Goal: Task Accomplishment & Management: Complete application form

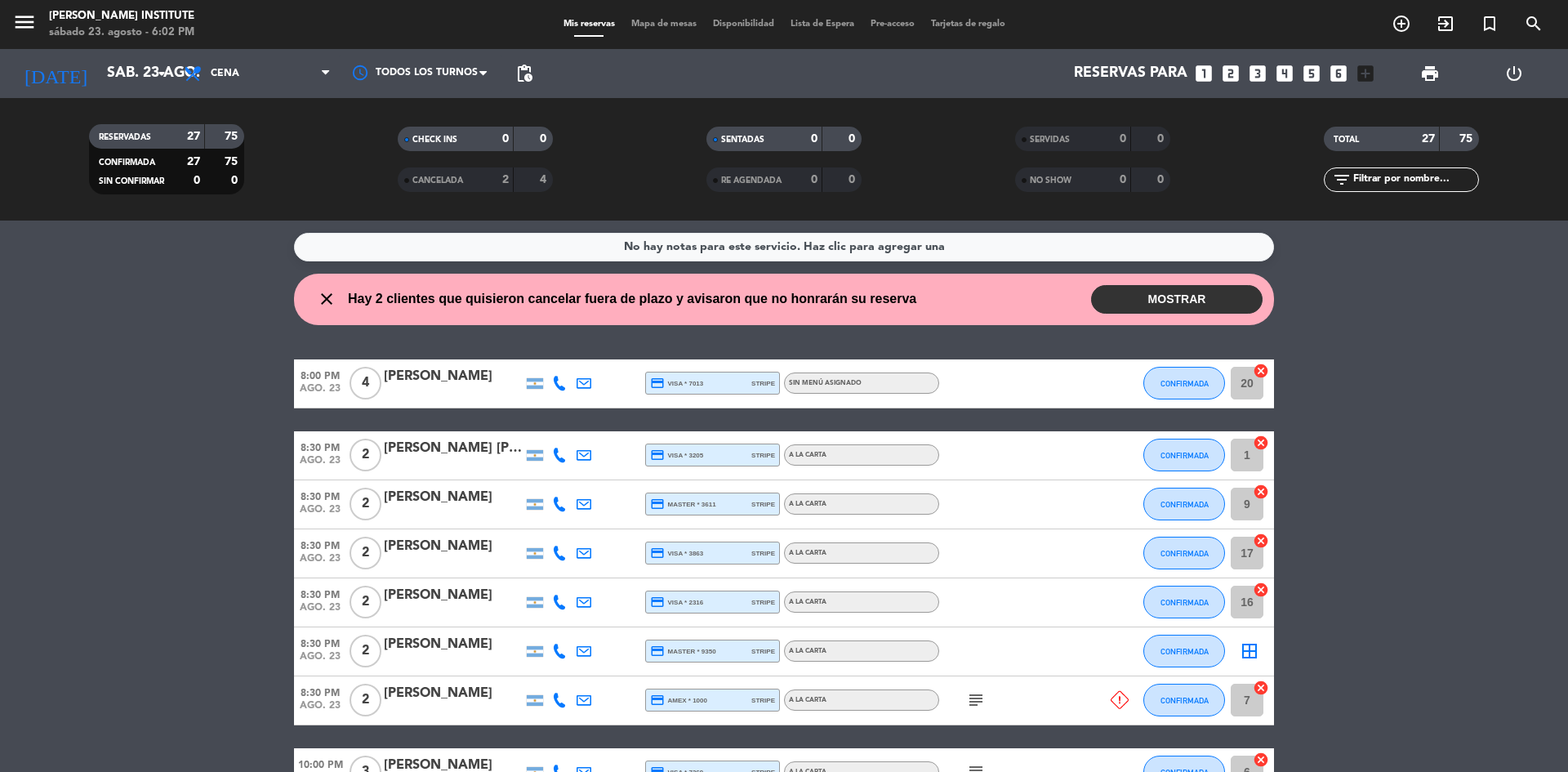
click at [1162, 294] on button "MOSTRAR" at bounding box center [1177, 299] width 172 height 28
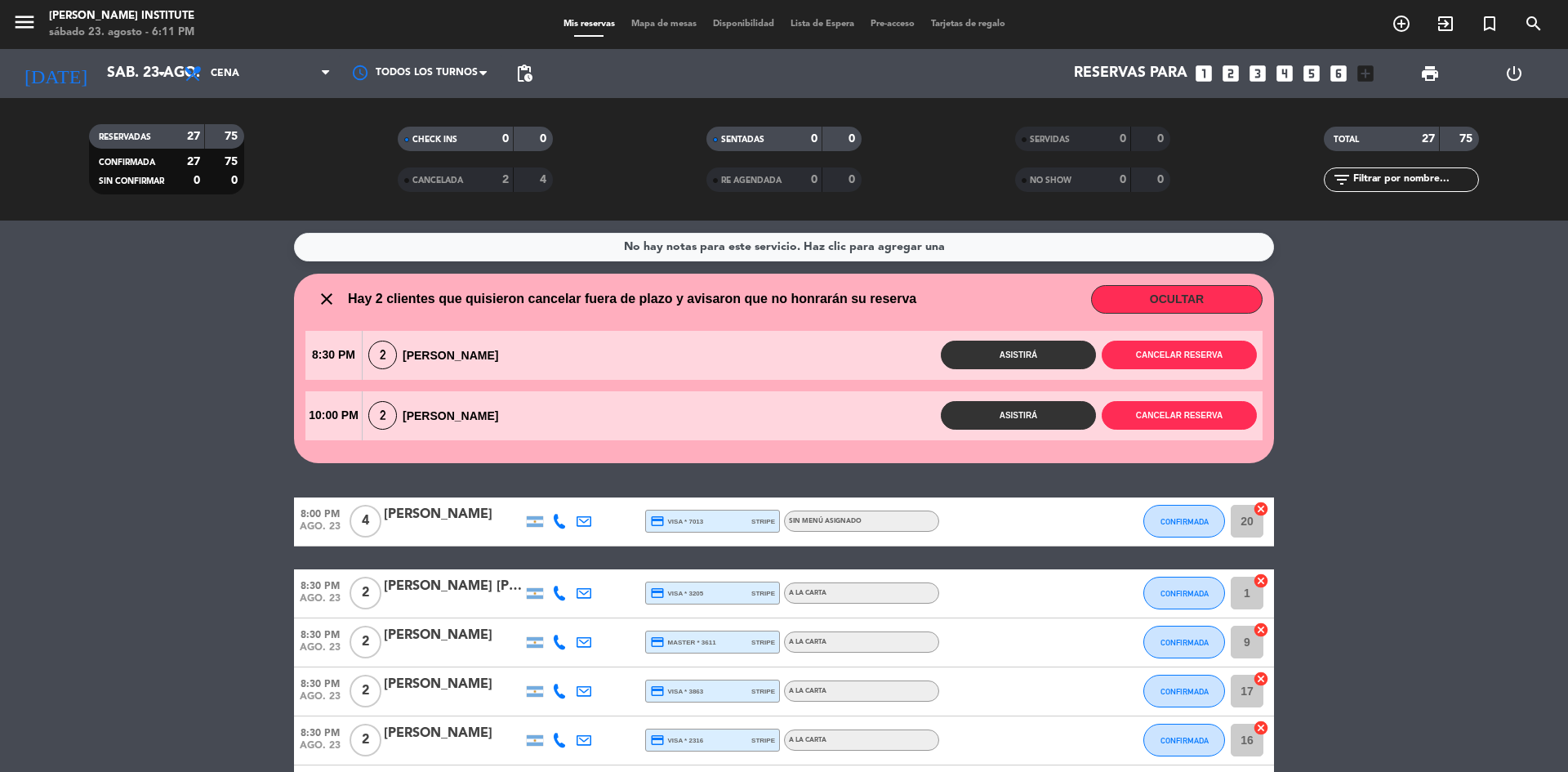
click at [1391, 448] on wont-attend-reservations "close Hay 2 clientes que quisieron cancelar fuera de plazo y avisaron que no ho…" at bounding box center [784, 367] width 1568 height 189
click at [655, 18] on div "Mis reservas Mapa de mesas Disponibilidad Lista de Espera Pre-acceso Tarjetas d…" at bounding box center [784, 25] width 458 height 15
click at [656, 21] on span "Mapa de mesas" at bounding box center [664, 24] width 82 height 9
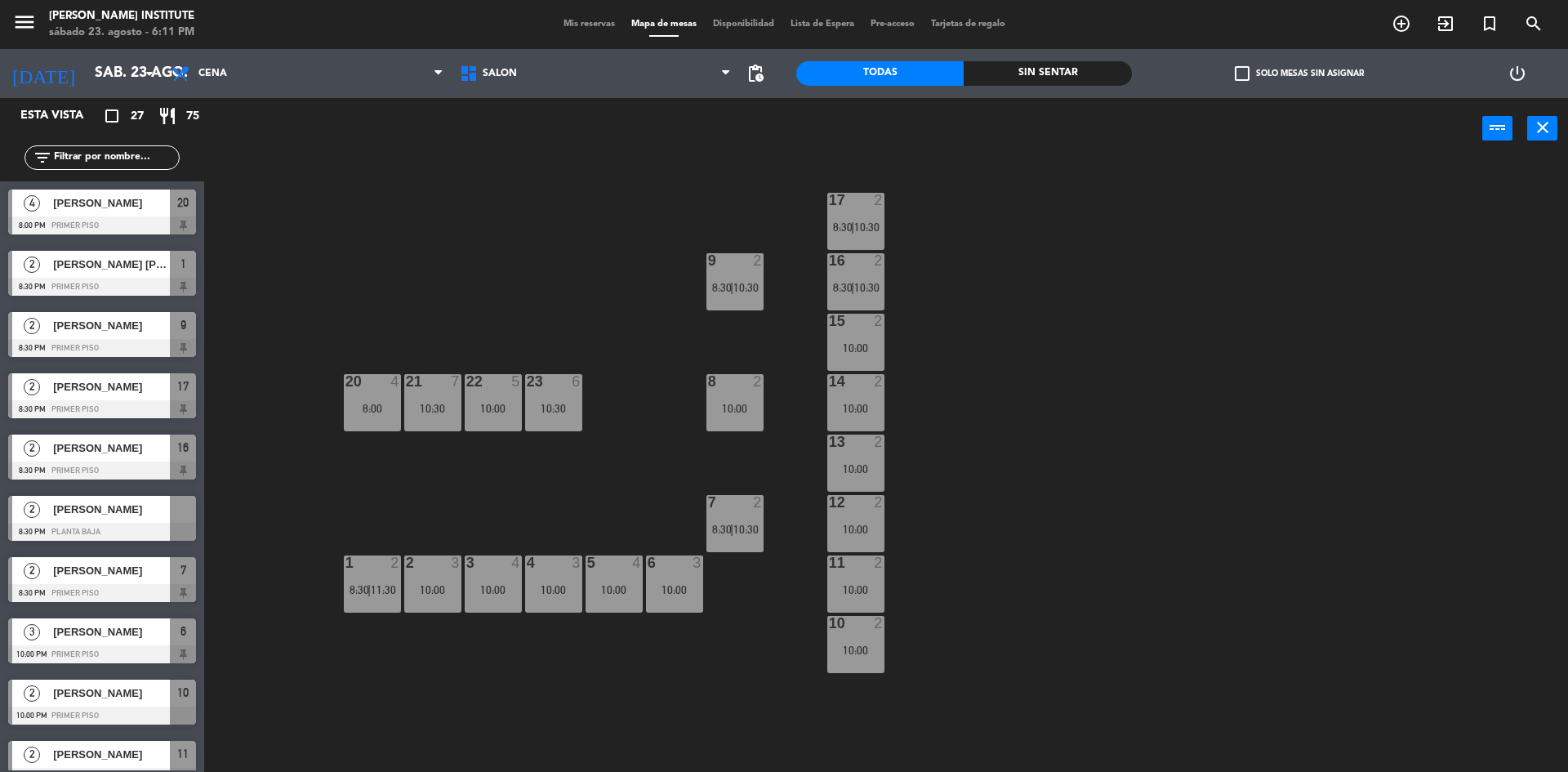
click at [149, 577] on span "[PERSON_NAME]" at bounding box center [112, 570] width 117 height 17
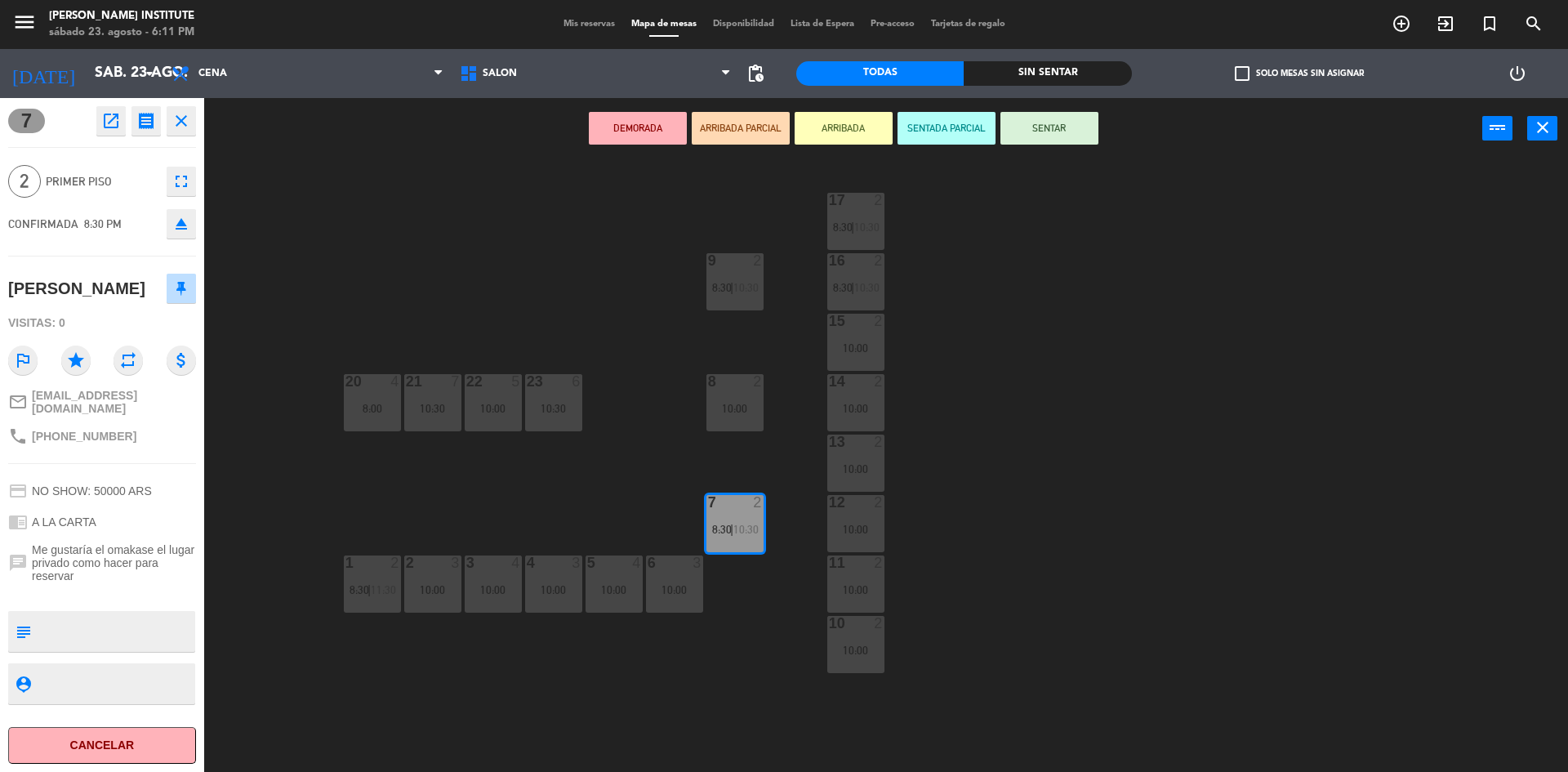
click at [740, 517] on div "7 2 8:30 | 10:30" at bounding box center [734, 523] width 57 height 57
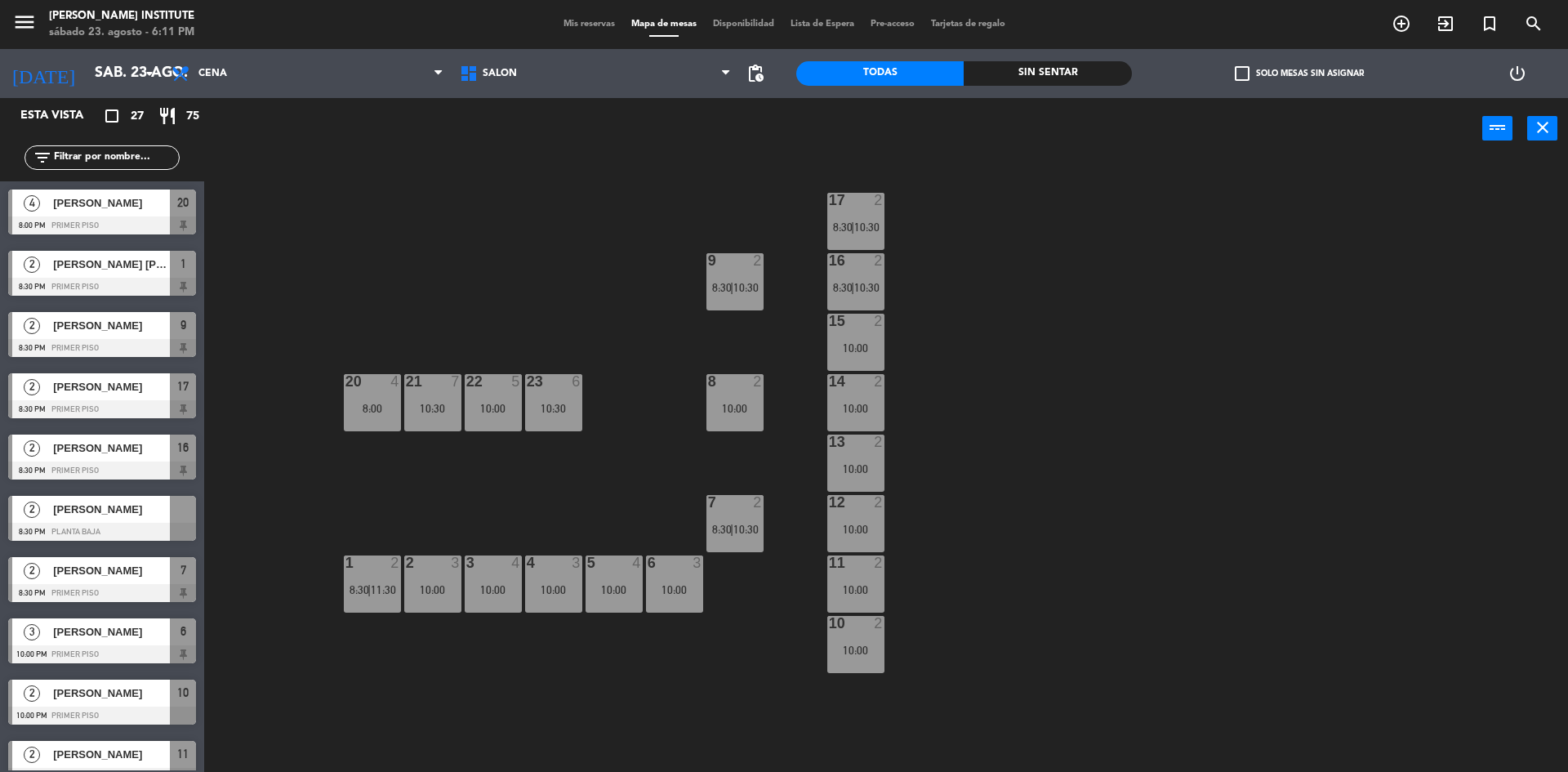
click at [570, 32] on div "menu [PERSON_NAME] Institute sábado 23. agosto - 6:11 PM Mis reservas Mapa de m…" at bounding box center [784, 24] width 1568 height 49
click at [575, 27] on span "Mis reservas" at bounding box center [589, 24] width 67 height 9
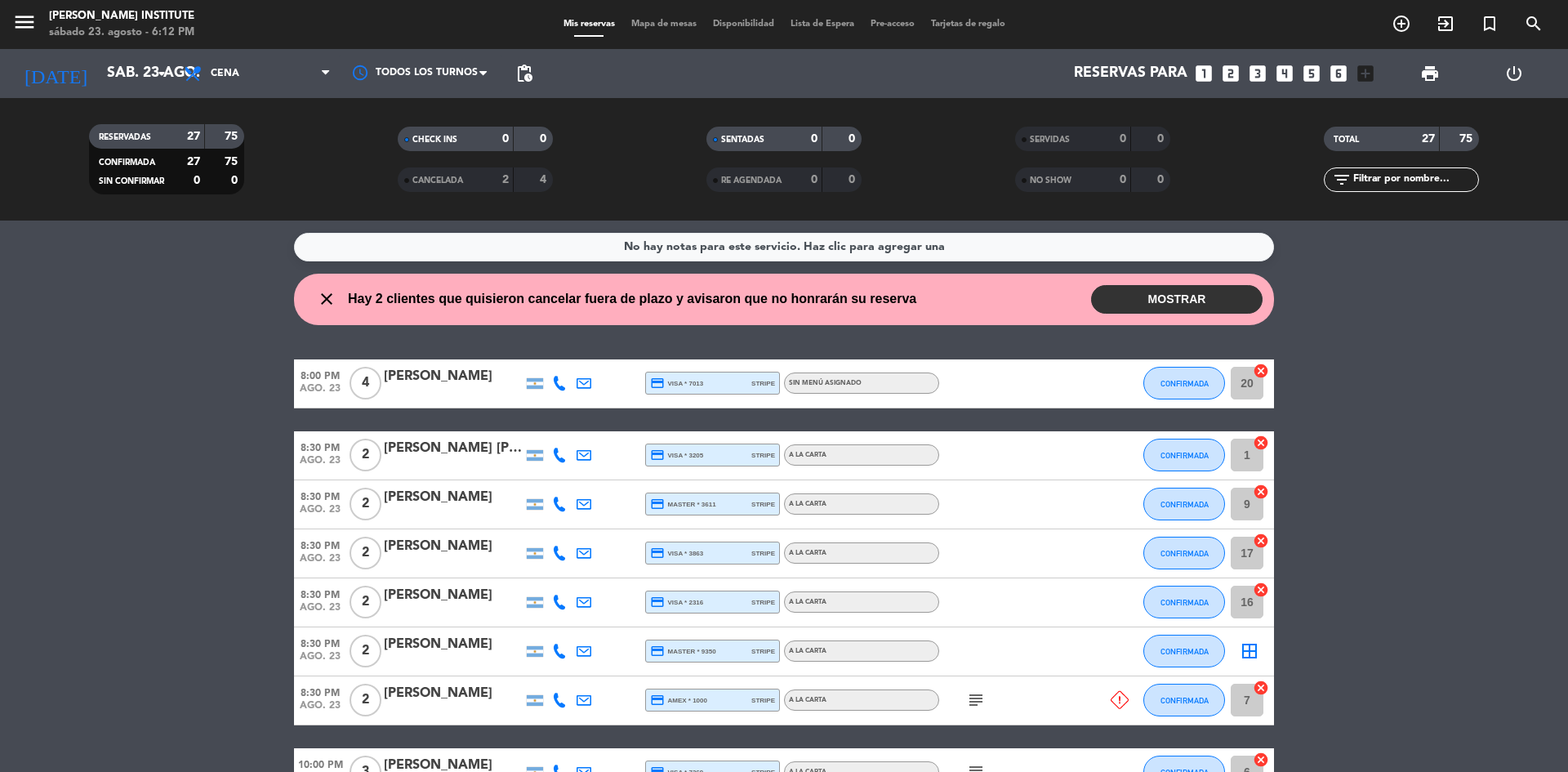
click at [1148, 293] on button "MOSTRAR" at bounding box center [1177, 299] width 172 height 28
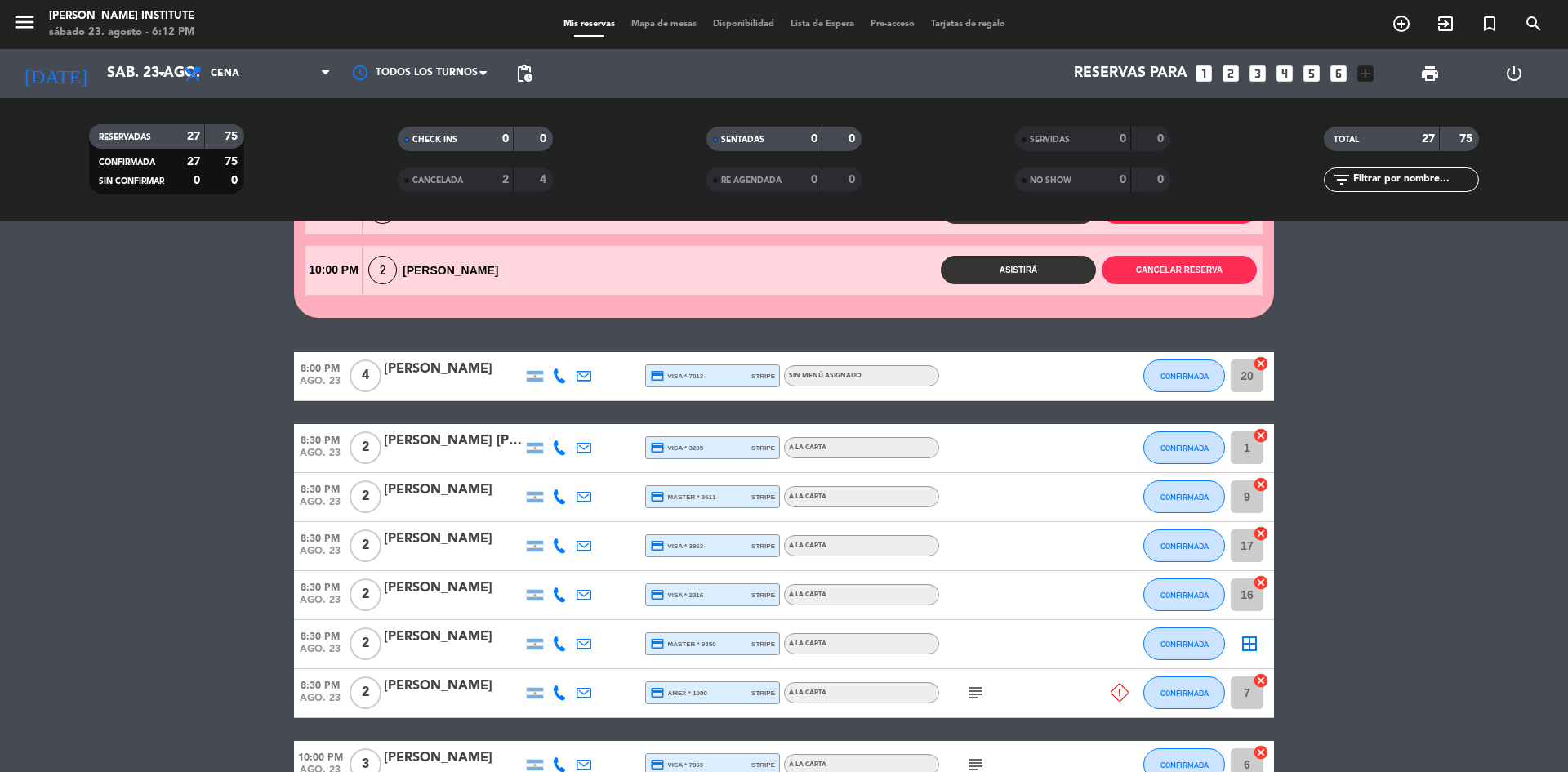
scroll to position [163, 0]
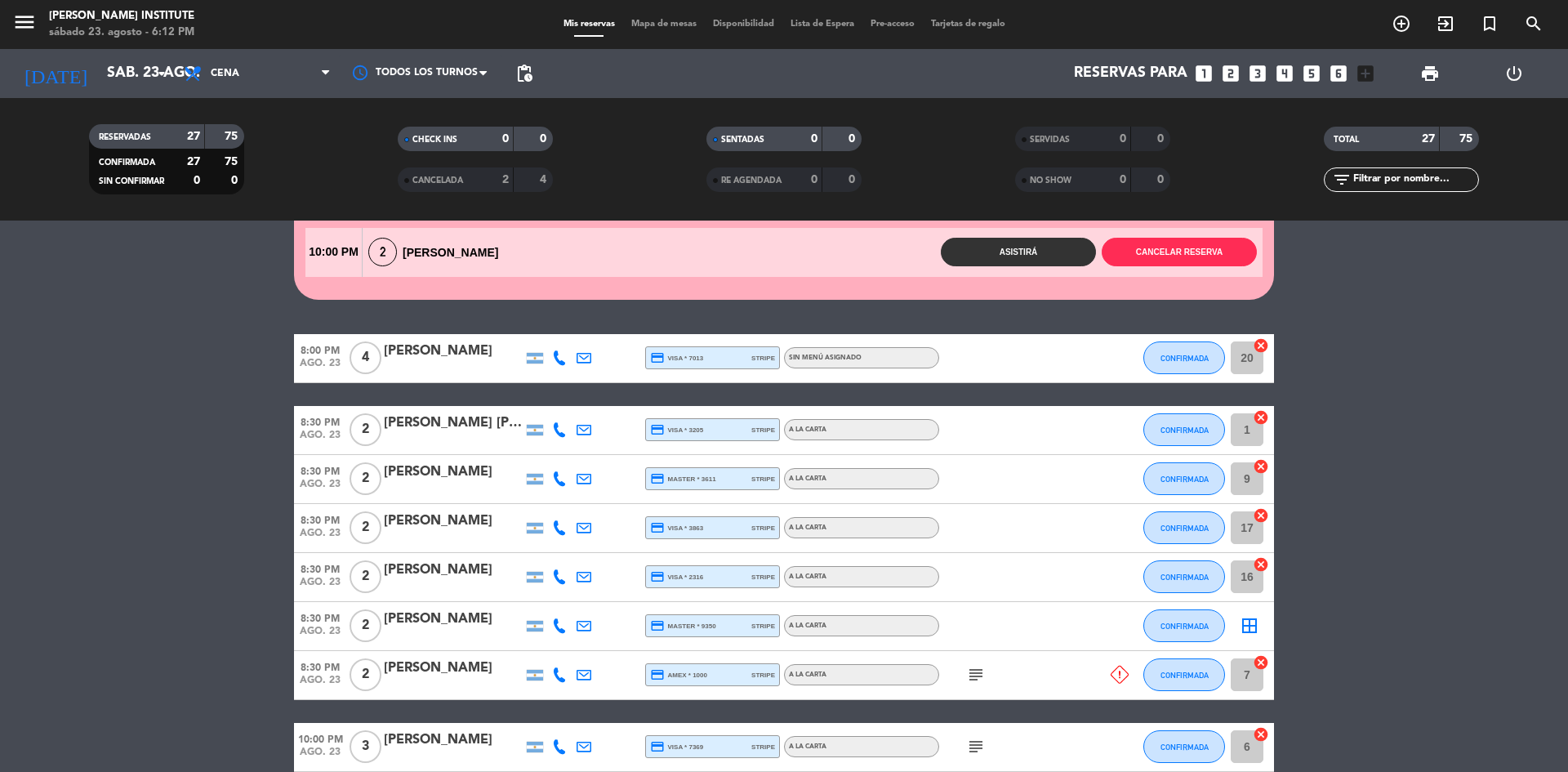
click at [1261, 660] on icon "cancel" at bounding box center [1261, 662] width 17 height 17
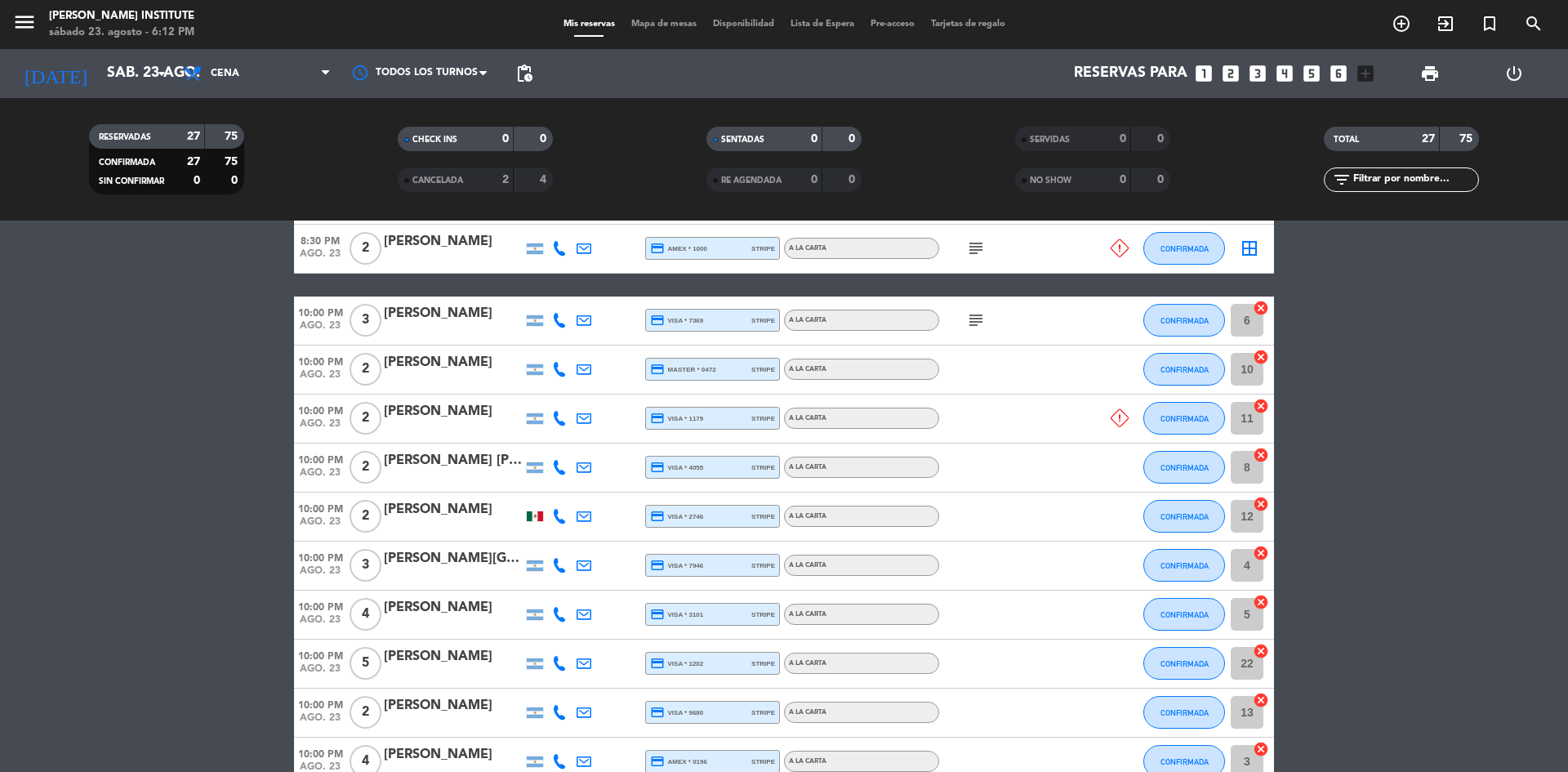
scroll to position [571, 0]
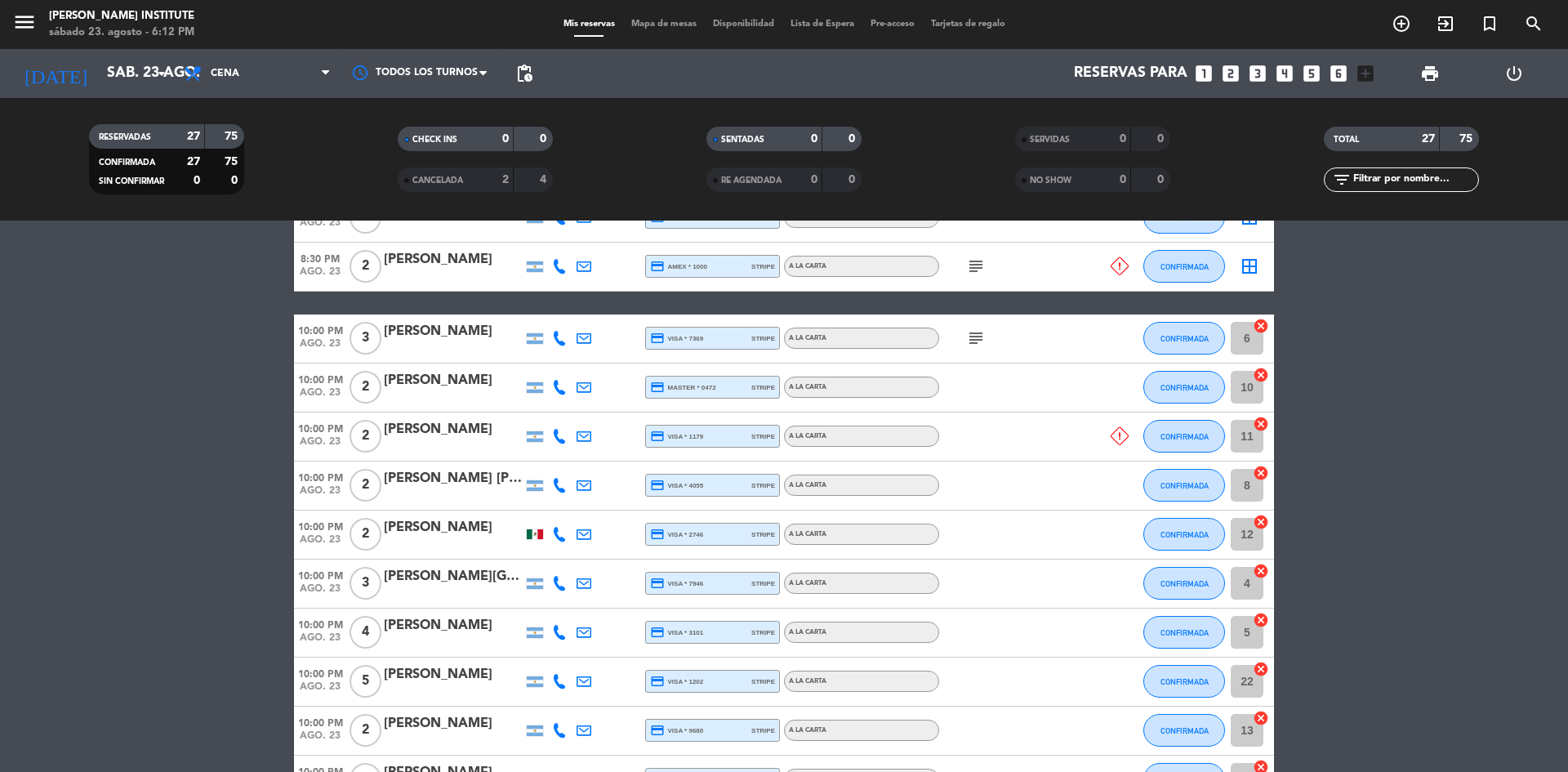
click at [1263, 421] on icon "cancel" at bounding box center [1261, 424] width 17 height 17
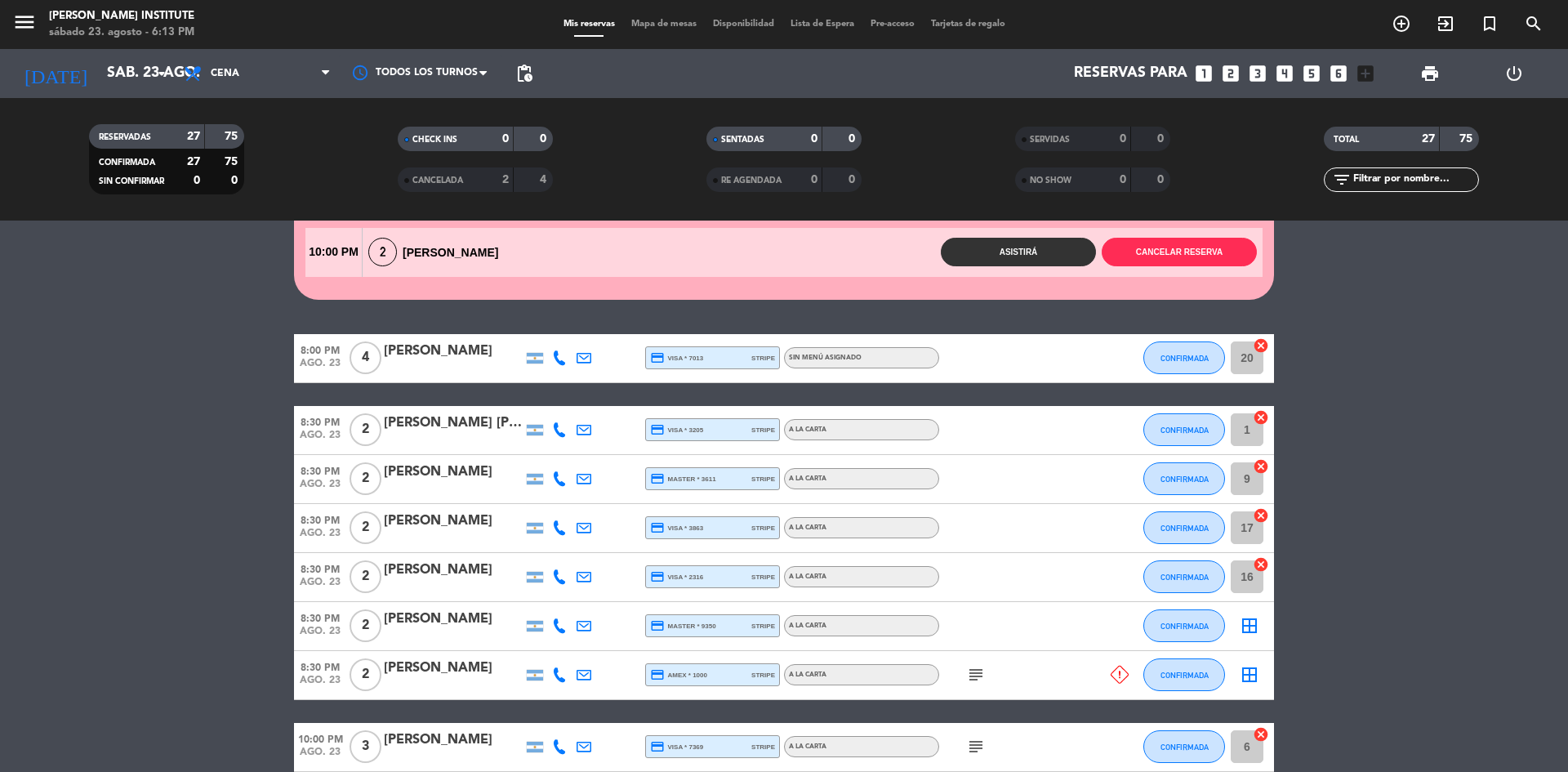
scroll to position [0, 0]
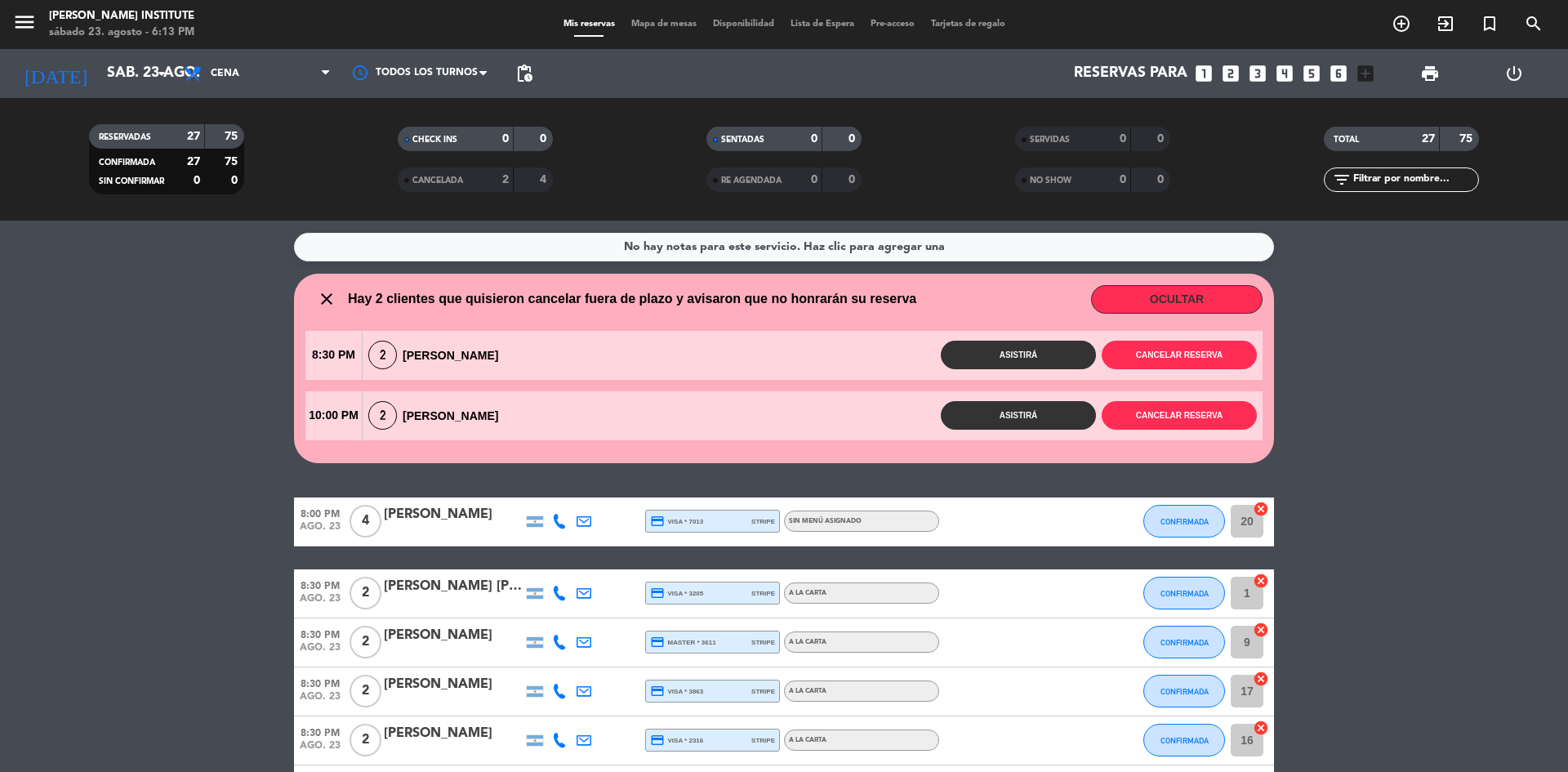
click at [752, 24] on span "Disponibilidad" at bounding box center [743, 24] width 77 height 9
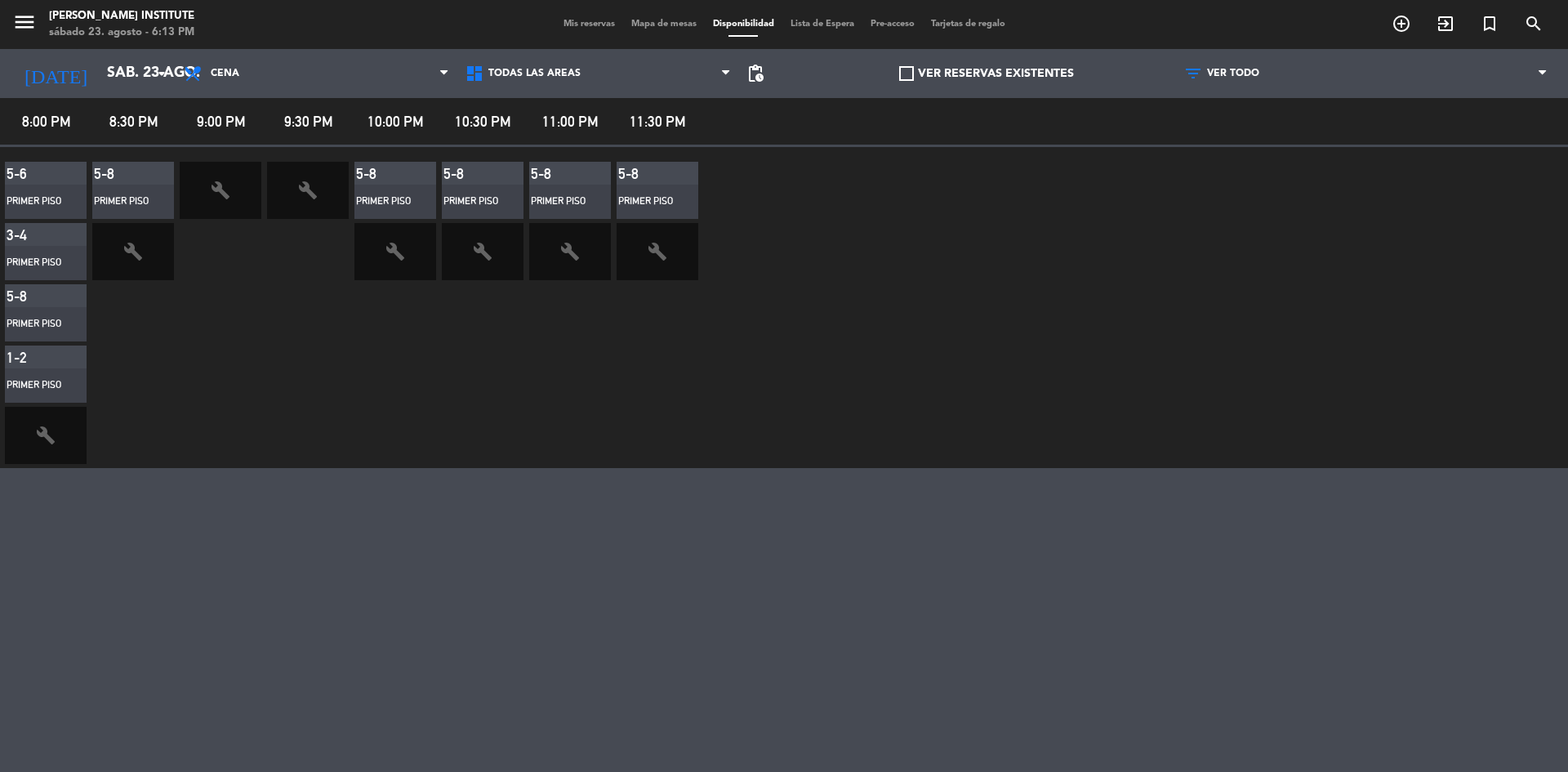
click at [659, 21] on span "Mapa de mesas" at bounding box center [664, 24] width 82 height 9
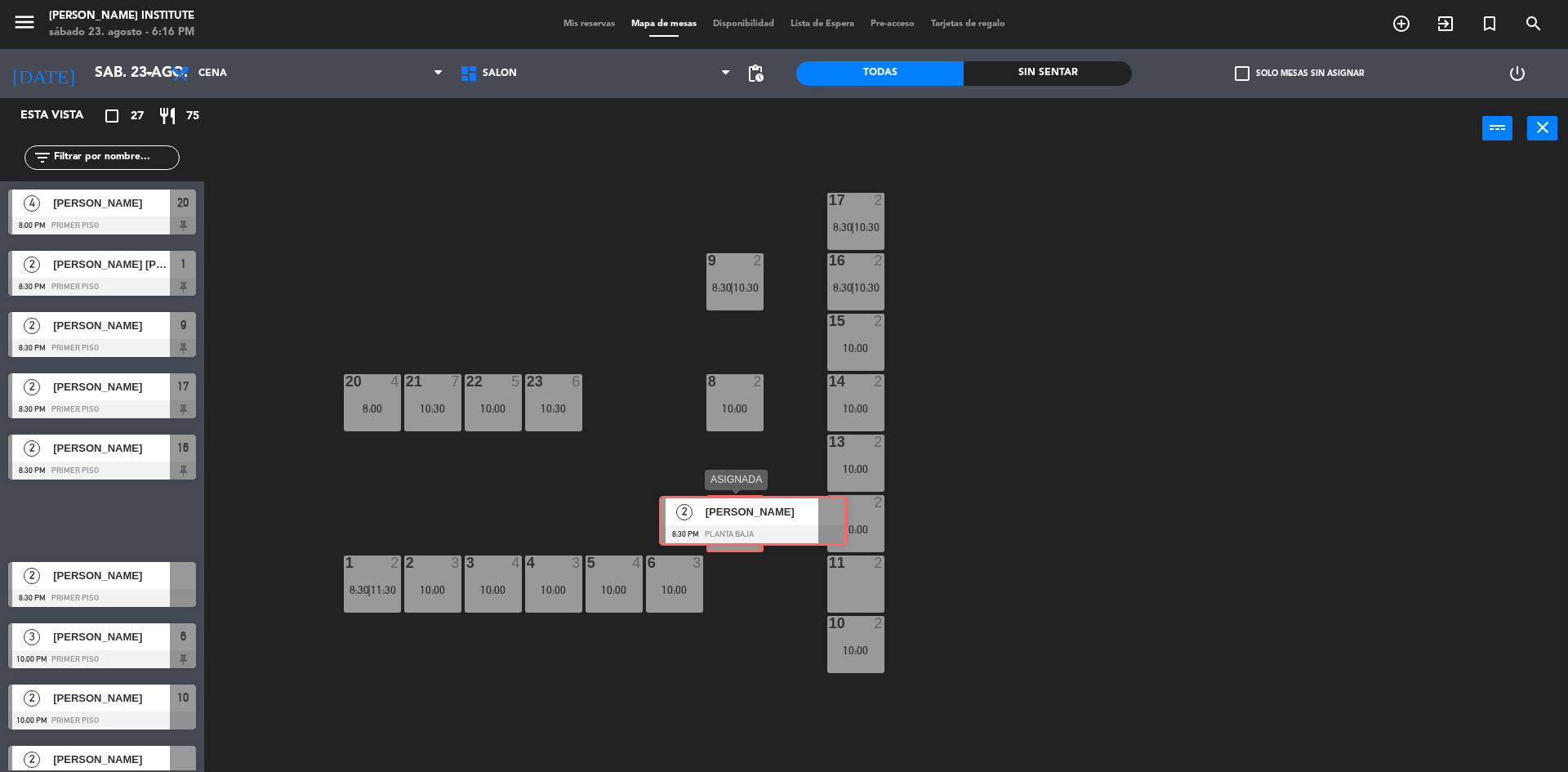
drag, startPoint x: 105, startPoint y: 520, endPoint x: 754, endPoint y: 520, distance: 649.0
click at [755, 520] on div "Esta vista crop_square 27 restaurant 75 filter_list 4 [PERSON_NAME] 8:00 PM PRI…" at bounding box center [784, 437] width 1568 height 678
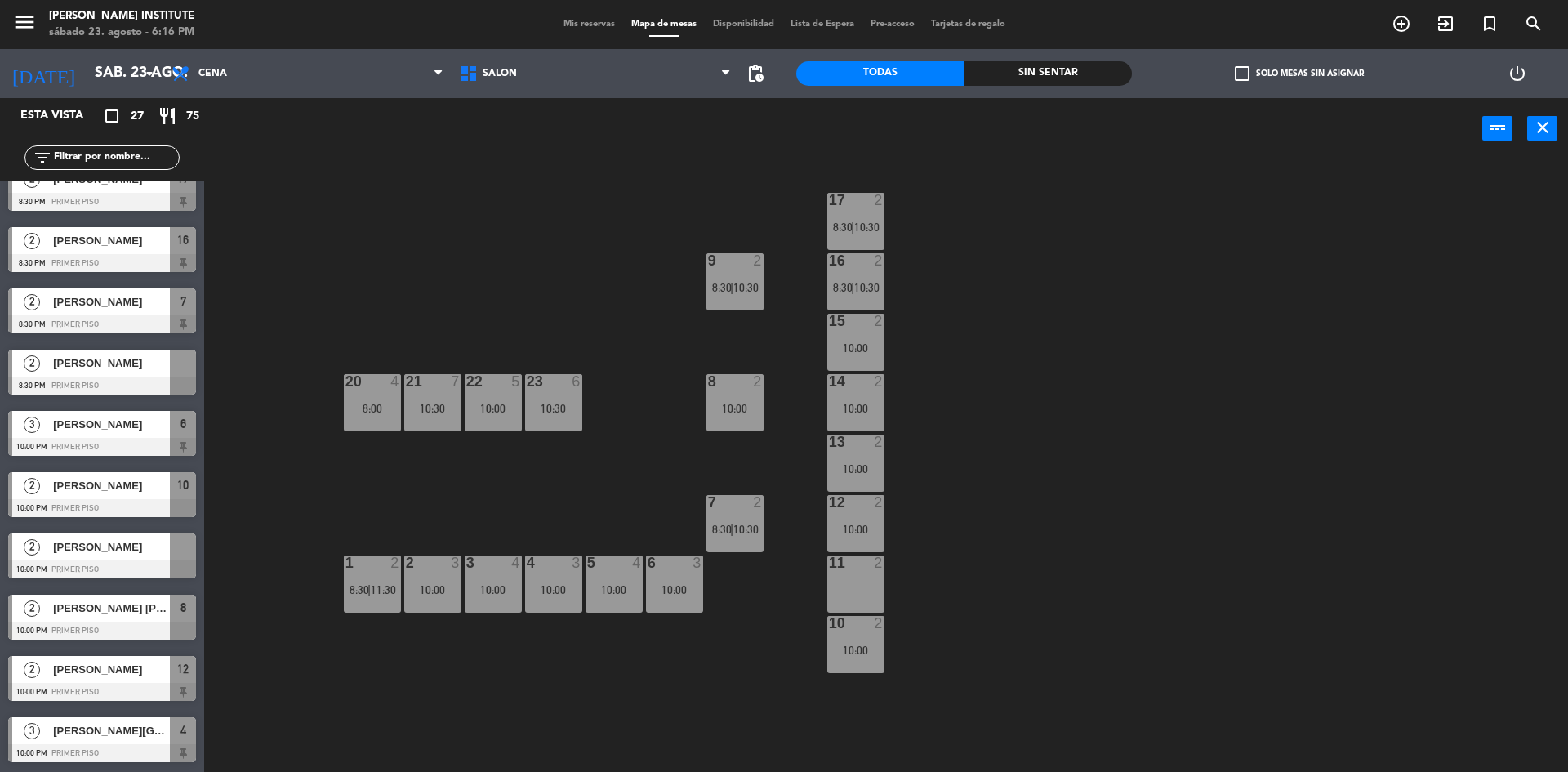
scroll to position [245, 0]
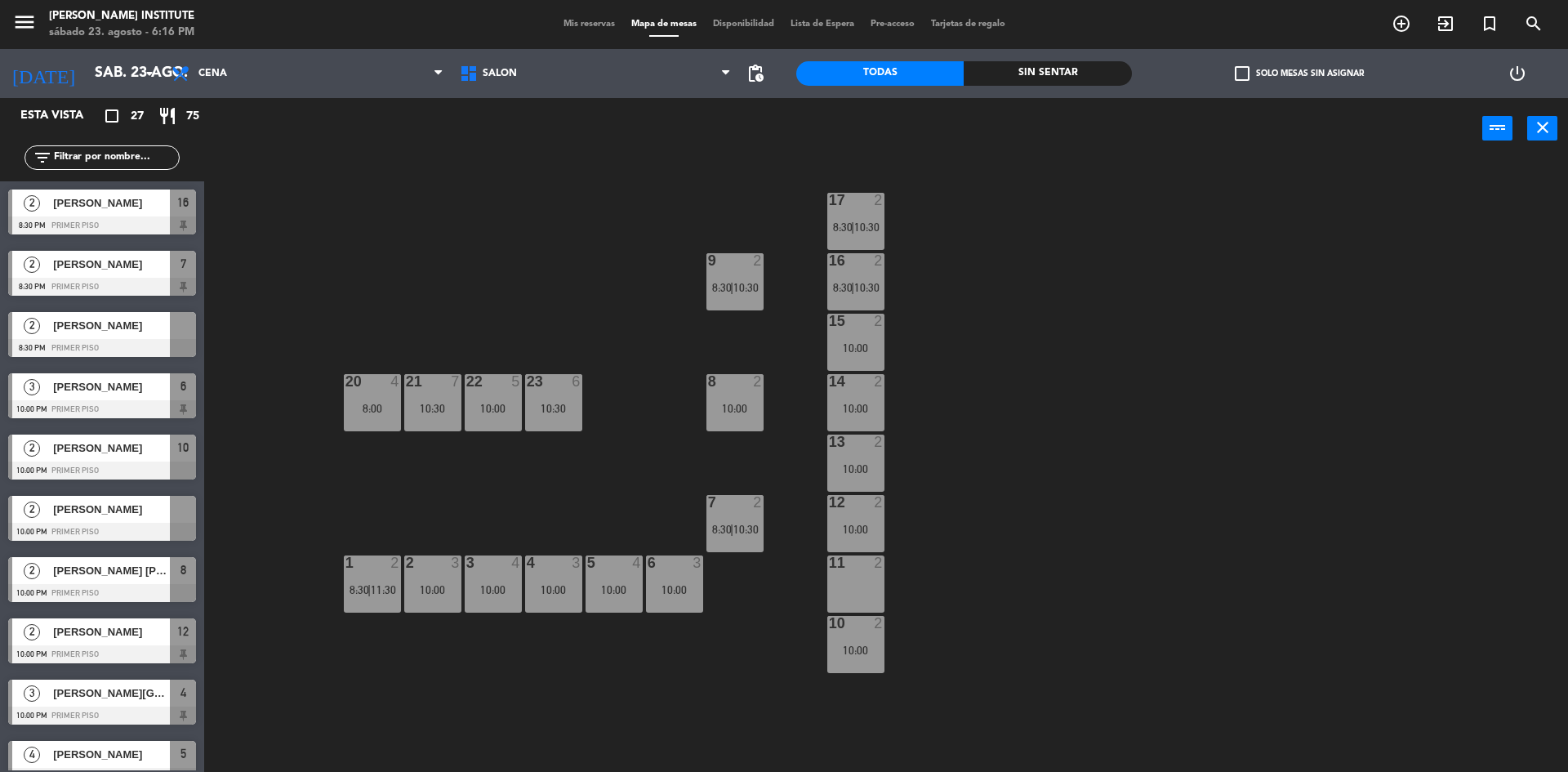
click at [584, 17] on div "Mis reservas Mapa de mesas Disponibilidad Lista de Espera Pre-acceso Tarjetas d…" at bounding box center [784, 25] width 458 height 15
click at [582, 23] on span "Mis reservas" at bounding box center [589, 24] width 67 height 9
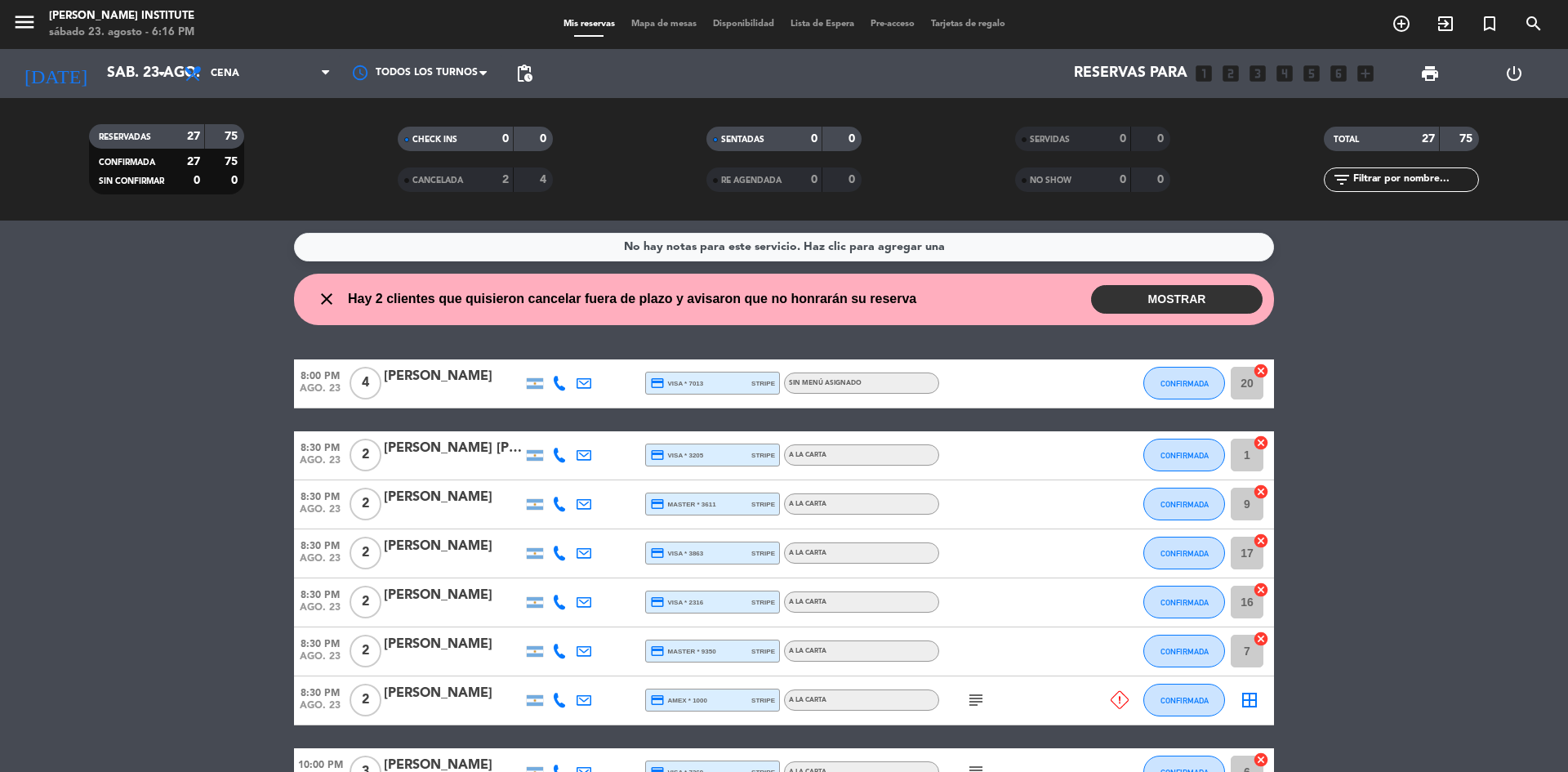
click at [1207, 300] on button "MOSTRAR" at bounding box center [1177, 299] width 172 height 28
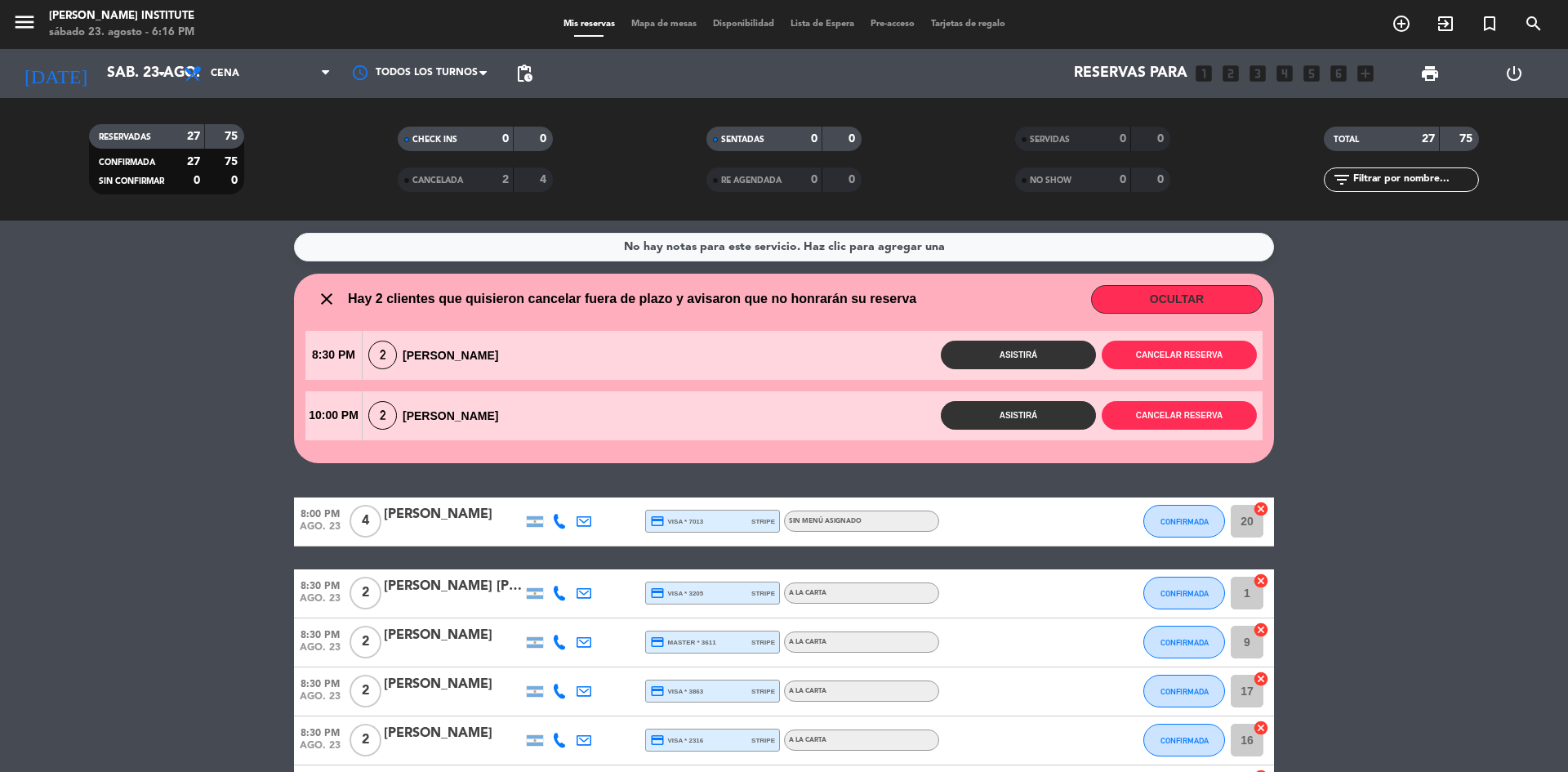
click at [656, 27] on span "Mapa de mesas" at bounding box center [664, 24] width 82 height 9
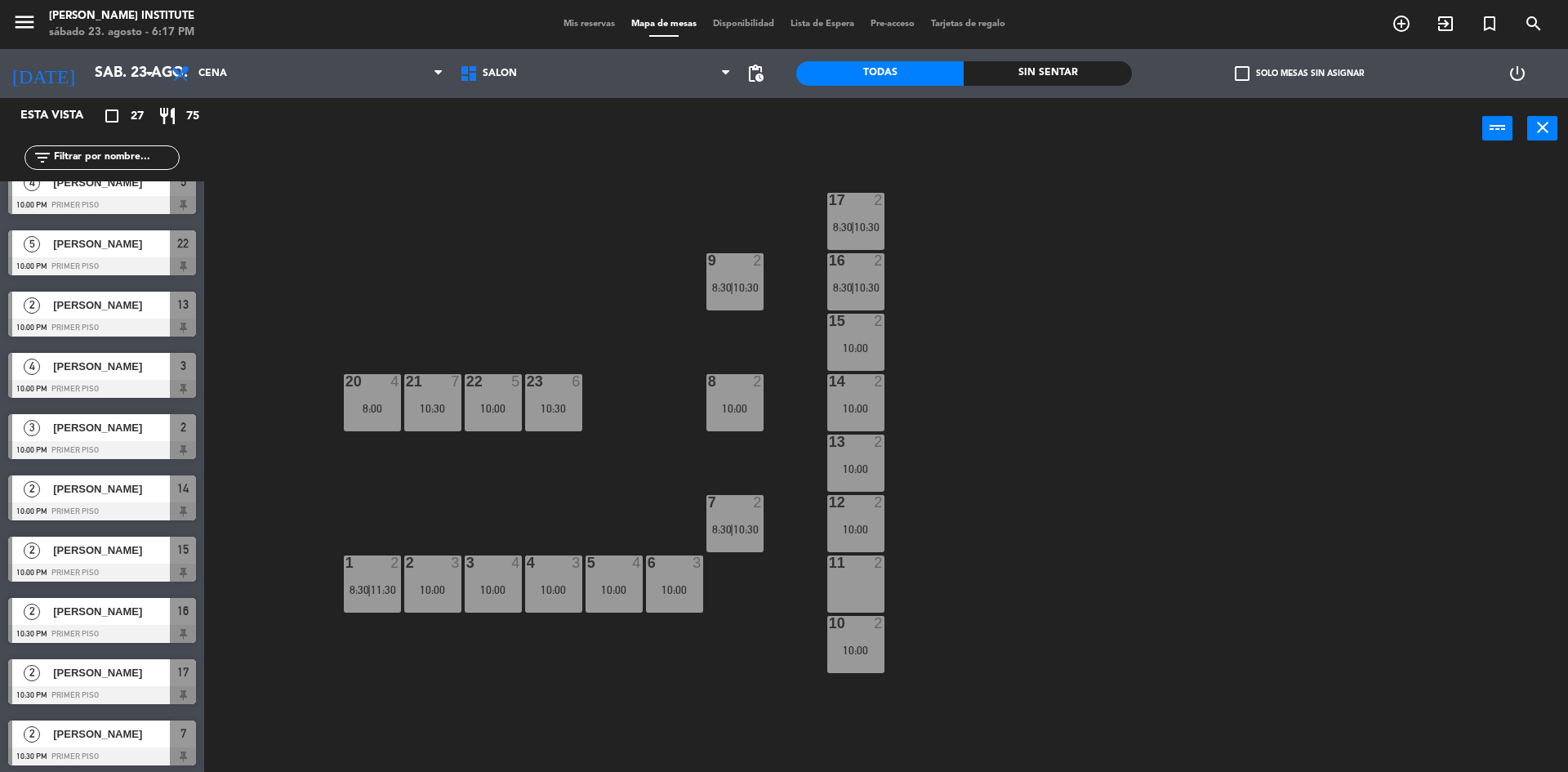
scroll to position [1065, 0]
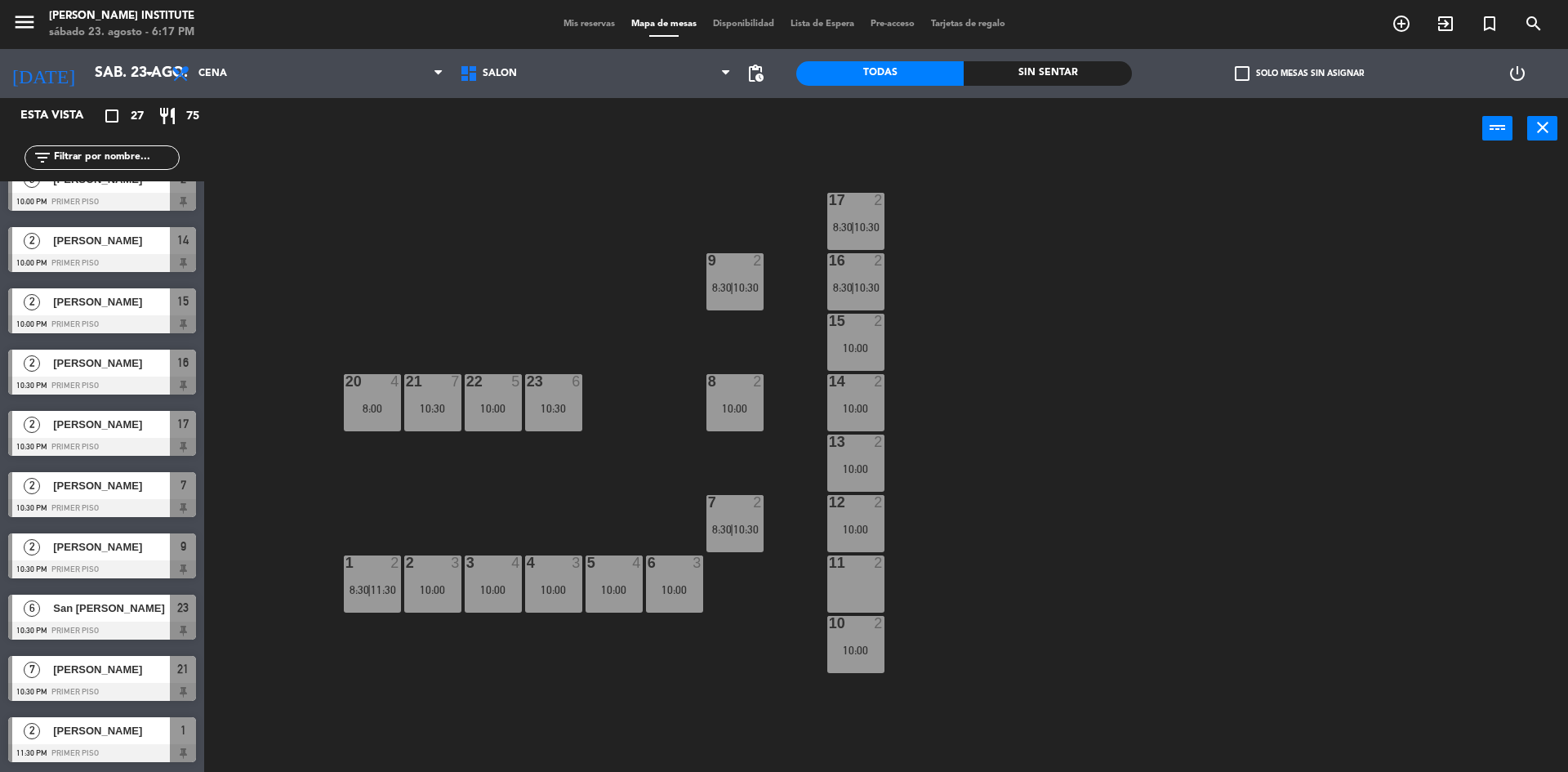
click at [1241, 71] on span "check_box_outline_blank" at bounding box center [1242, 73] width 15 height 15
click at [1299, 73] on input "check_box_outline_blank Solo mesas sin asignar" at bounding box center [1299, 73] width 0 height 0
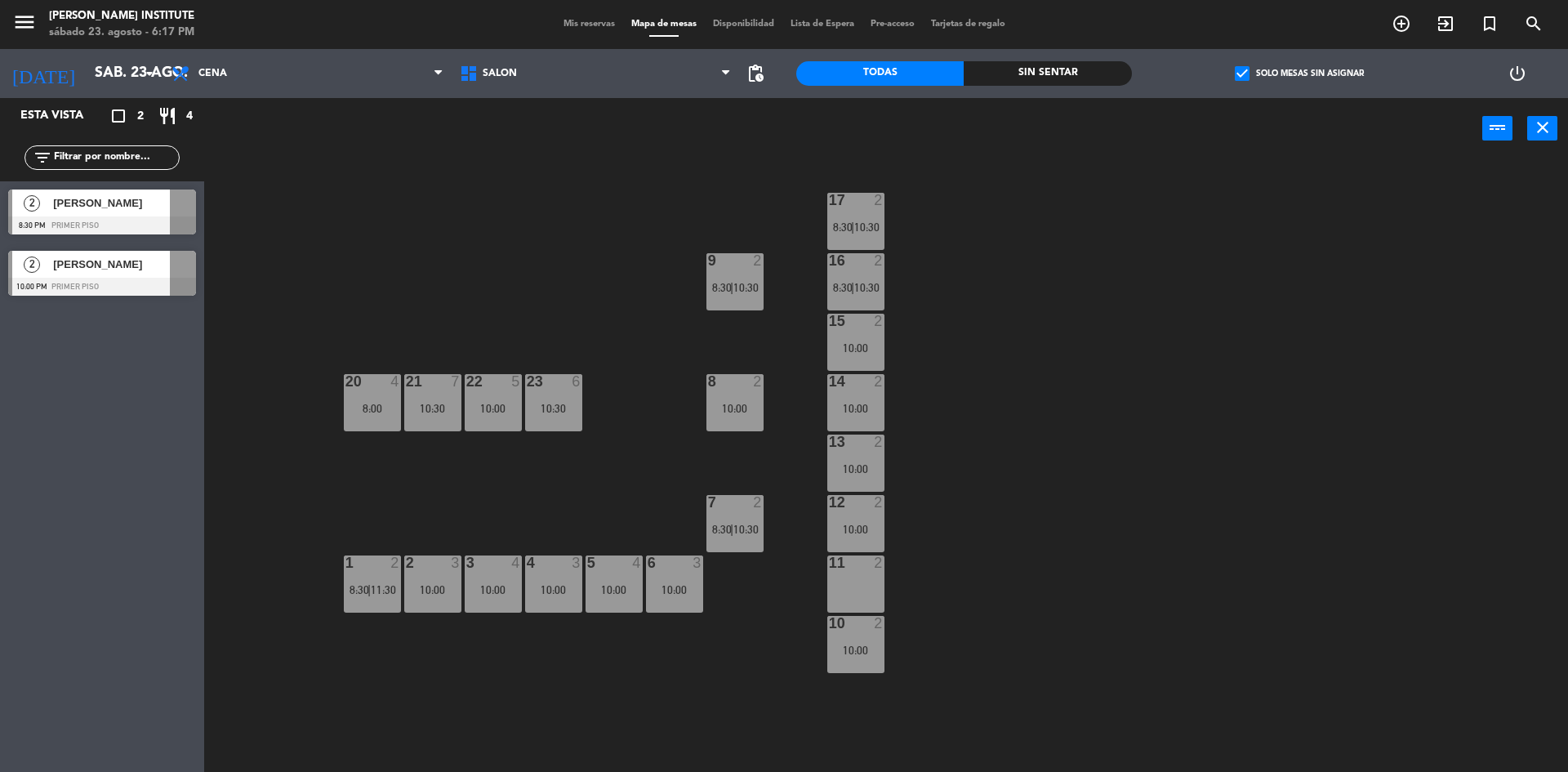
scroll to position [0, 0]
click at [1246, 71] on span "check_box" at bounding box center [1242, 73] width 15 height 15
click at [1299, 73] on input "check_box Solo mesas sin asignar" at bounding box center [1299, 73] width 0 height 0
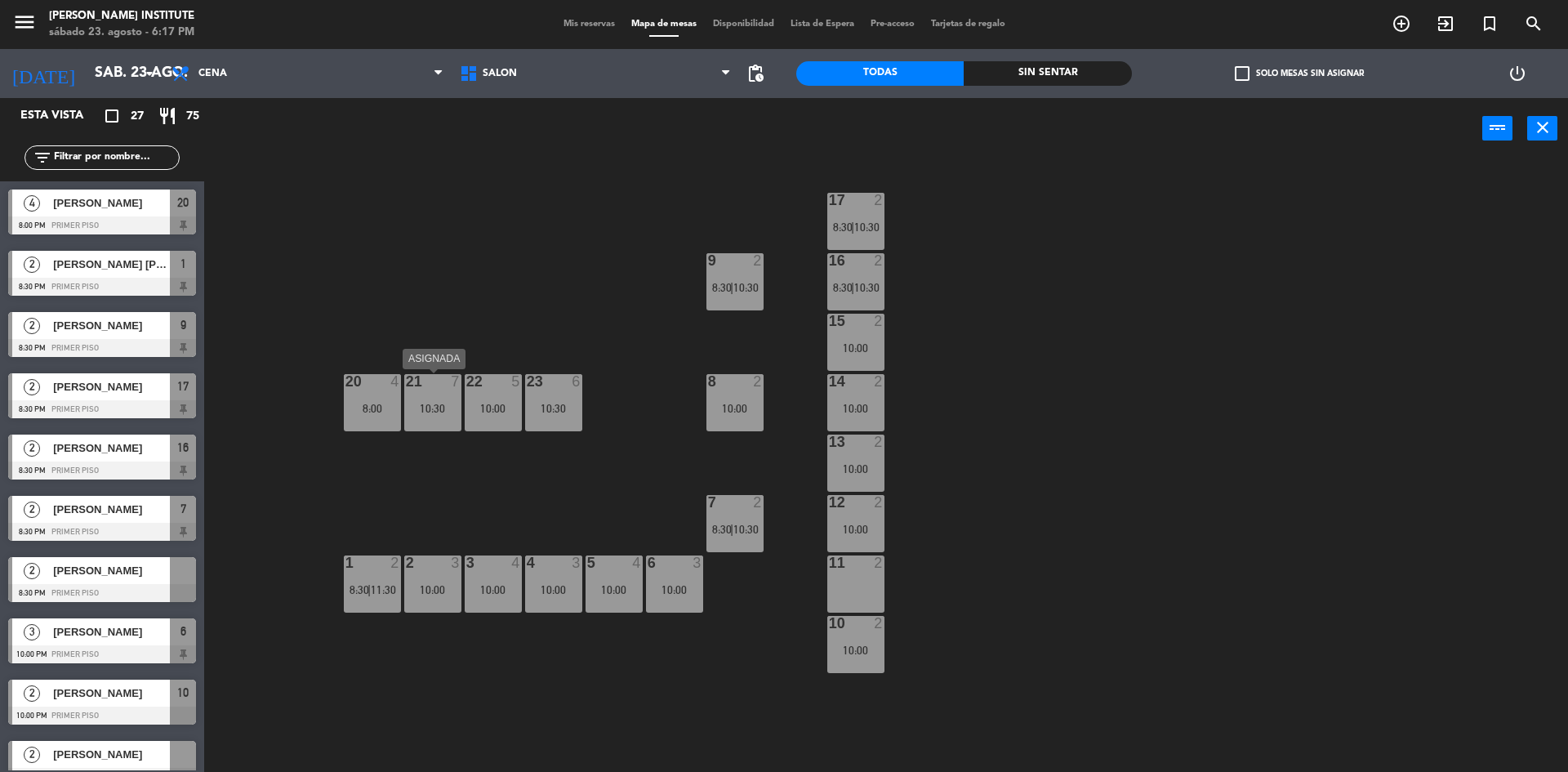
click at [422, 398] on div "21 7 10:30" at bounding box center [432, 402] width 57 height 57
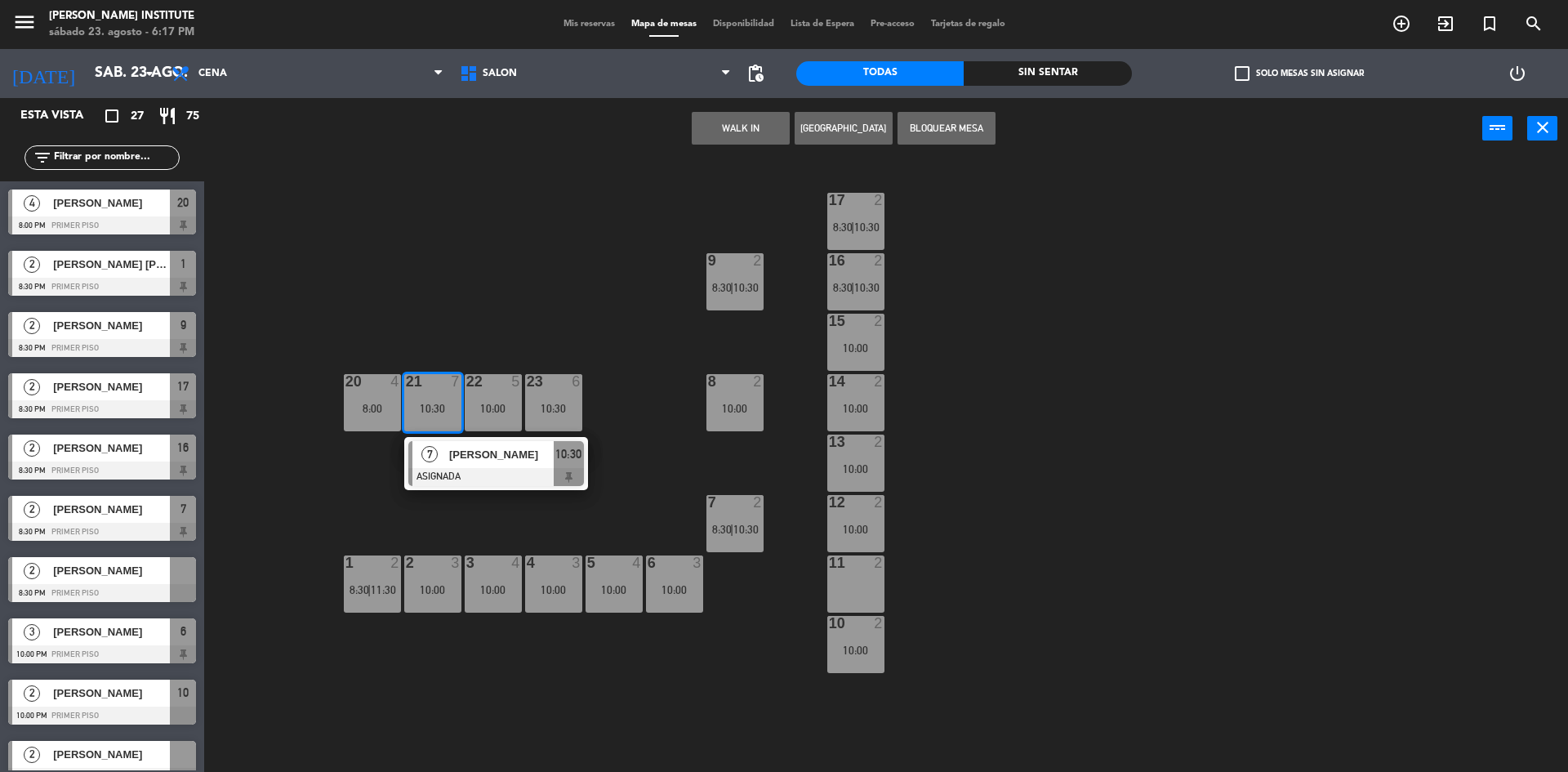
click at [461, 298] on div "17 2 8:30 | 10:30 16 2 8:30 | 10:30 9 2 8:30 | 10:30 15 2 10:00 14 2 10:00 8 2 …" at bounding box center [894, 469] width 1348 height 612
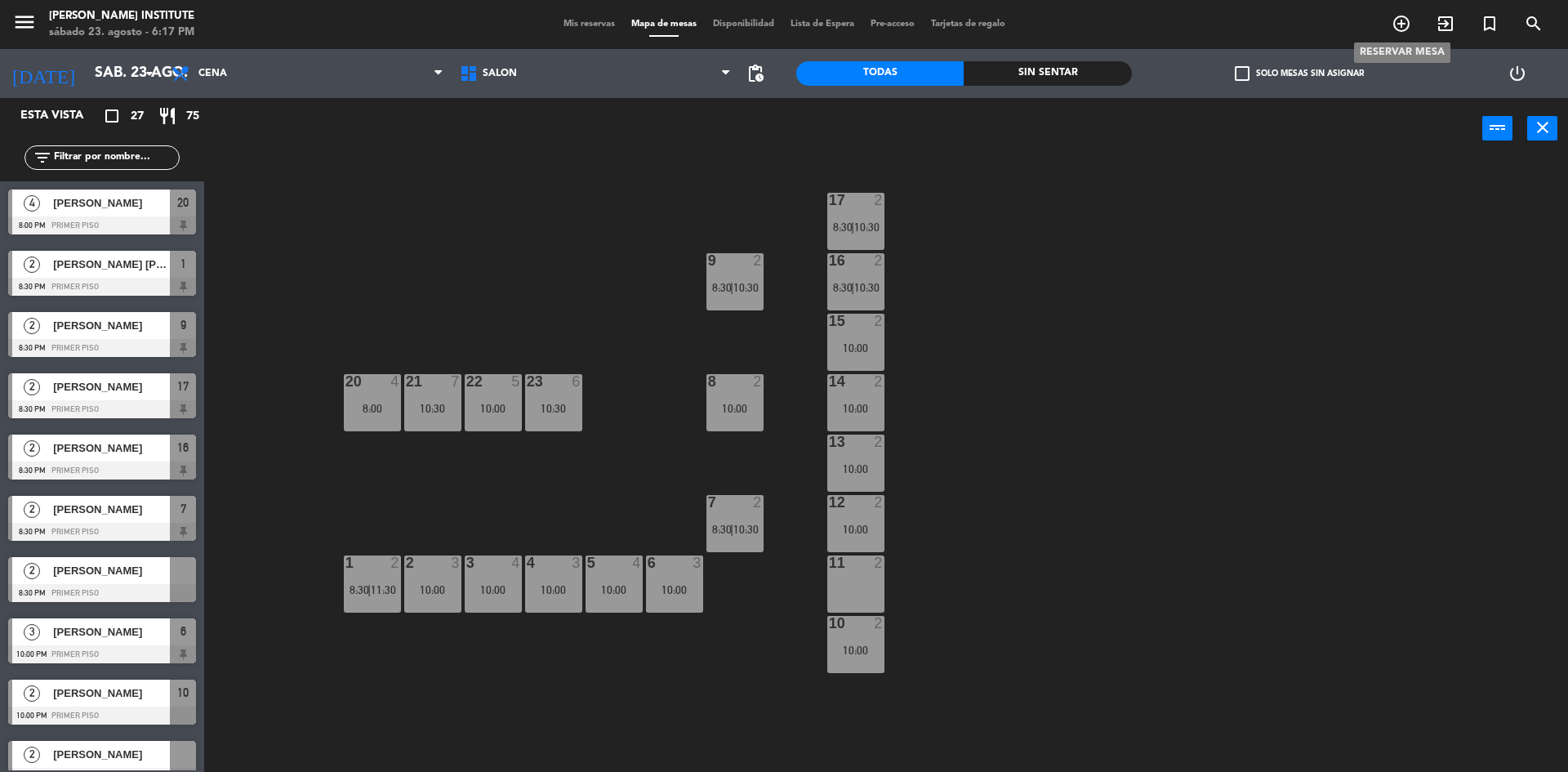
click at [1399, 25] on icon "add_circle_outline" at bounding box center [1401, 24] width 20 height 20
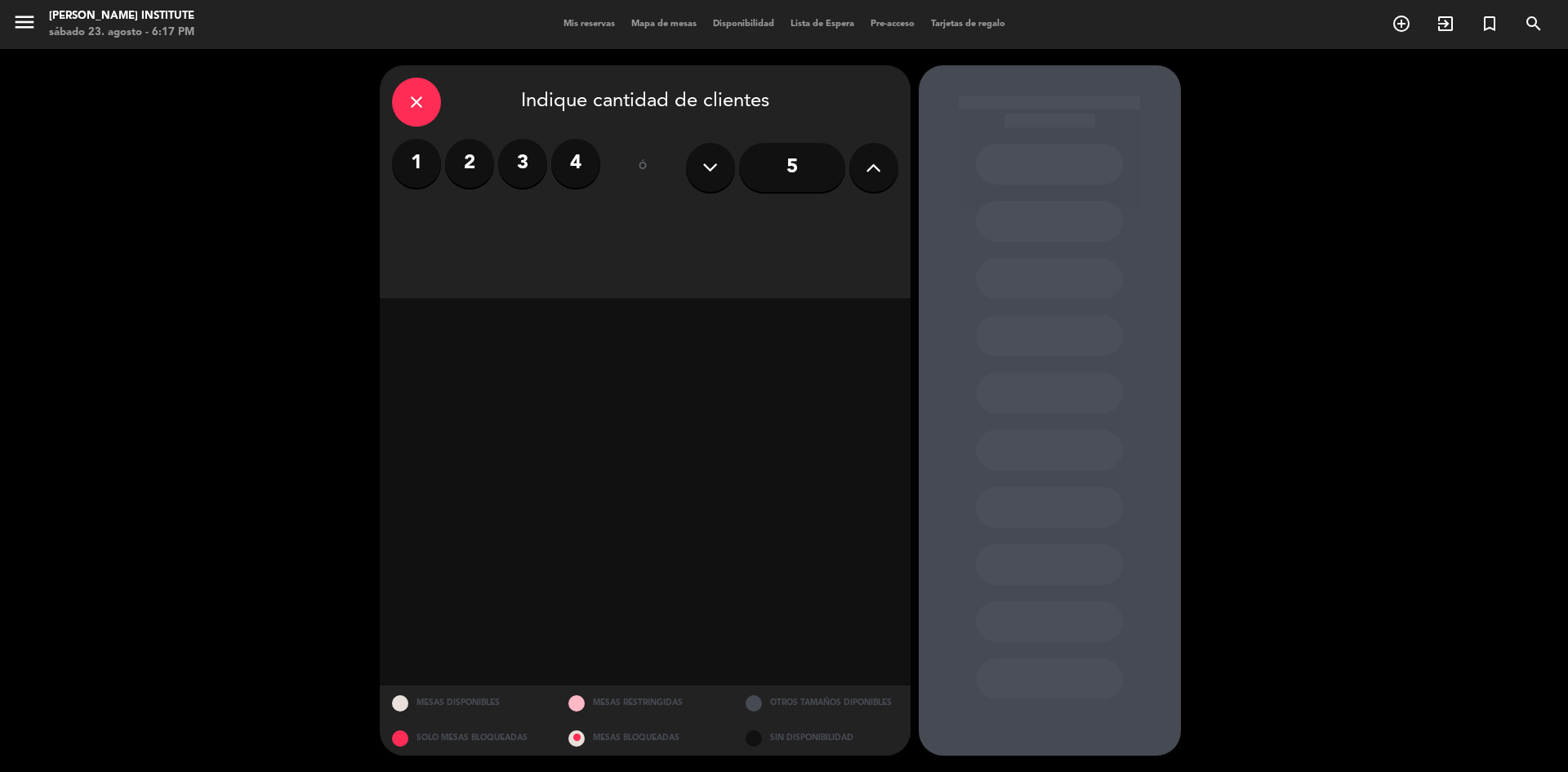
click at [880, 174] on icon at bounding box center [873, 167] width 16 height 24
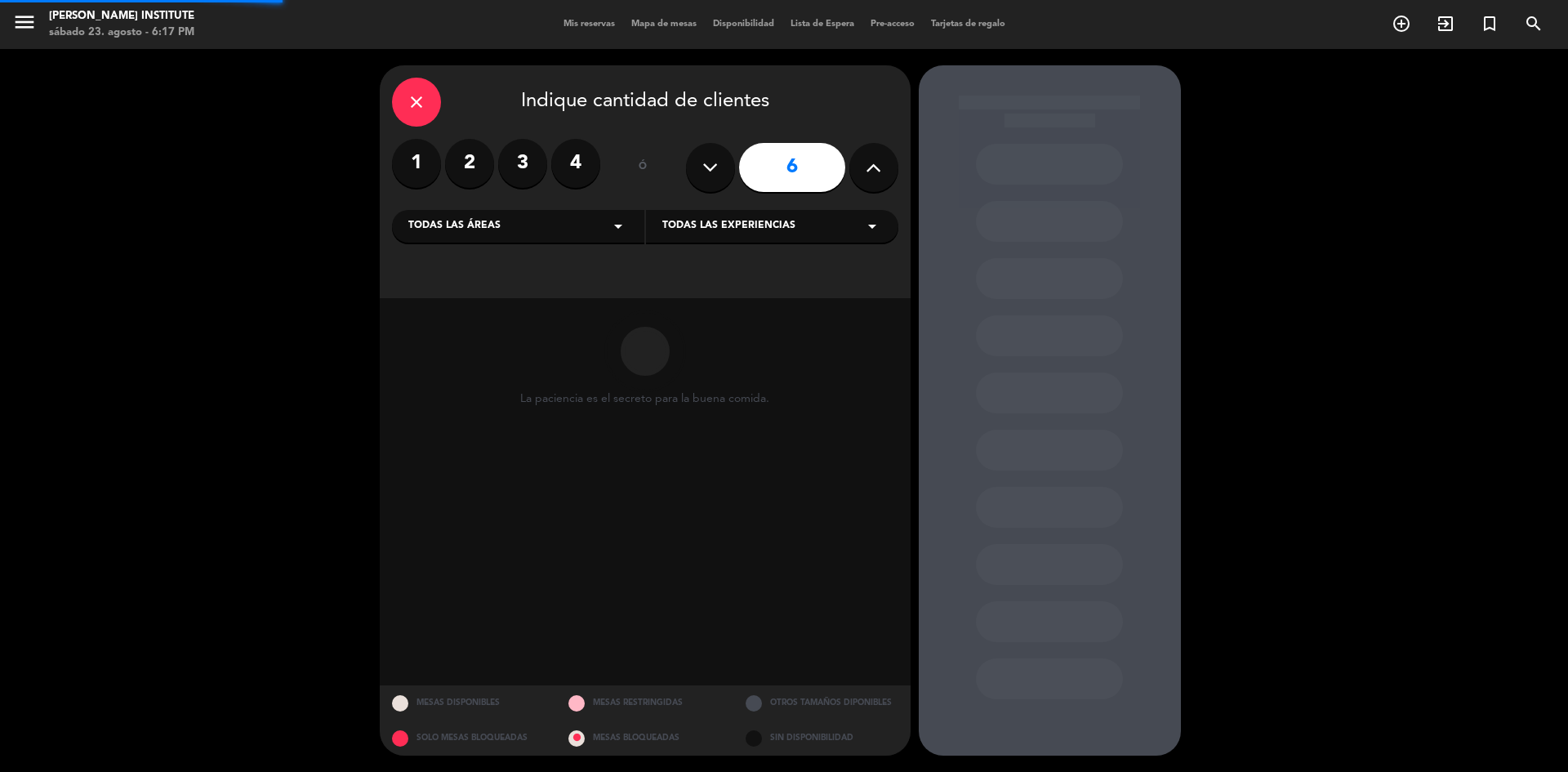
click at [880, 174] on icon at bounding box center [873, 167] width 16 height 24
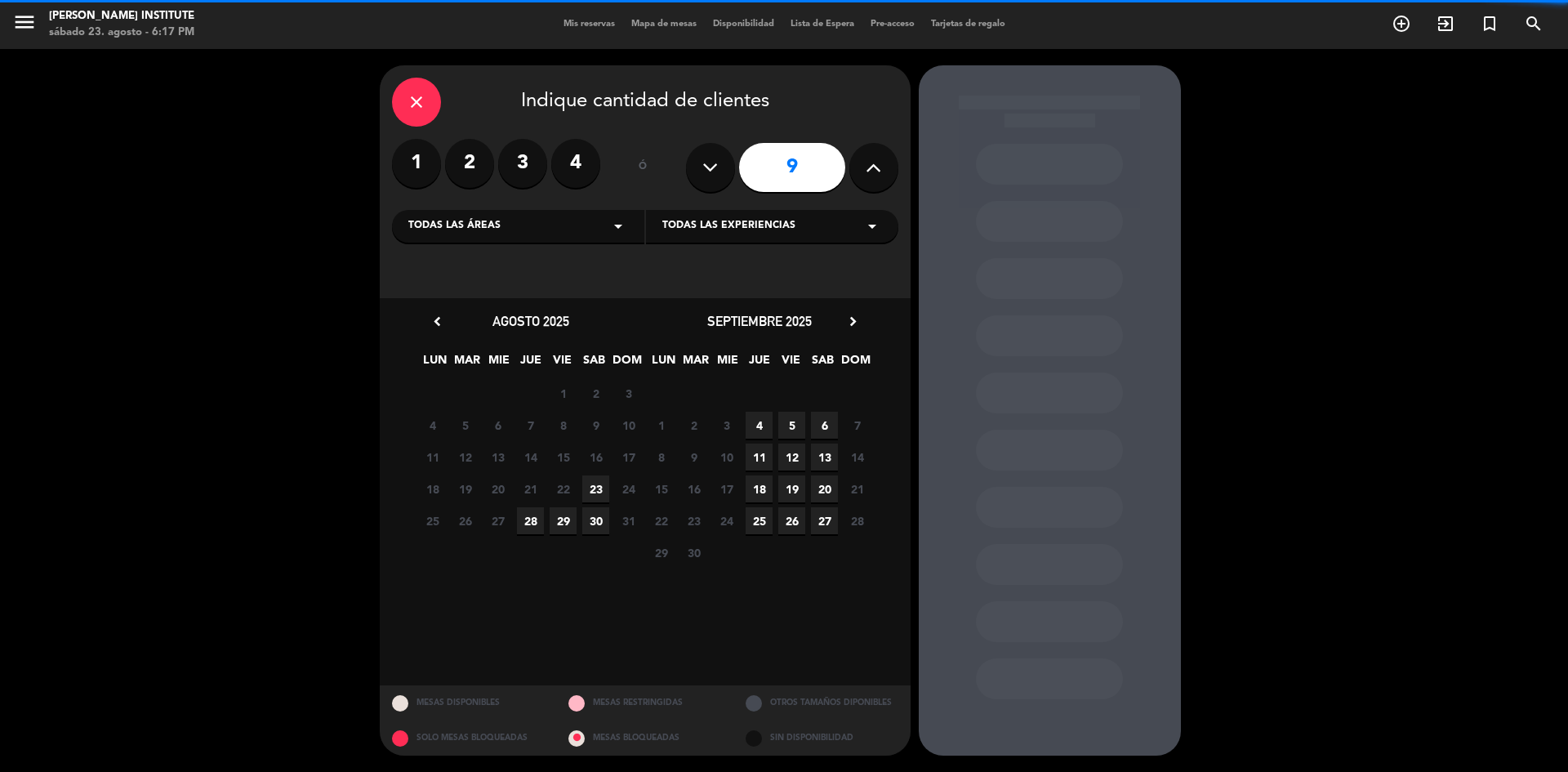
click at [880, 174] on icon at bounding box center [873, 167] width 16 height 24
type input "10"
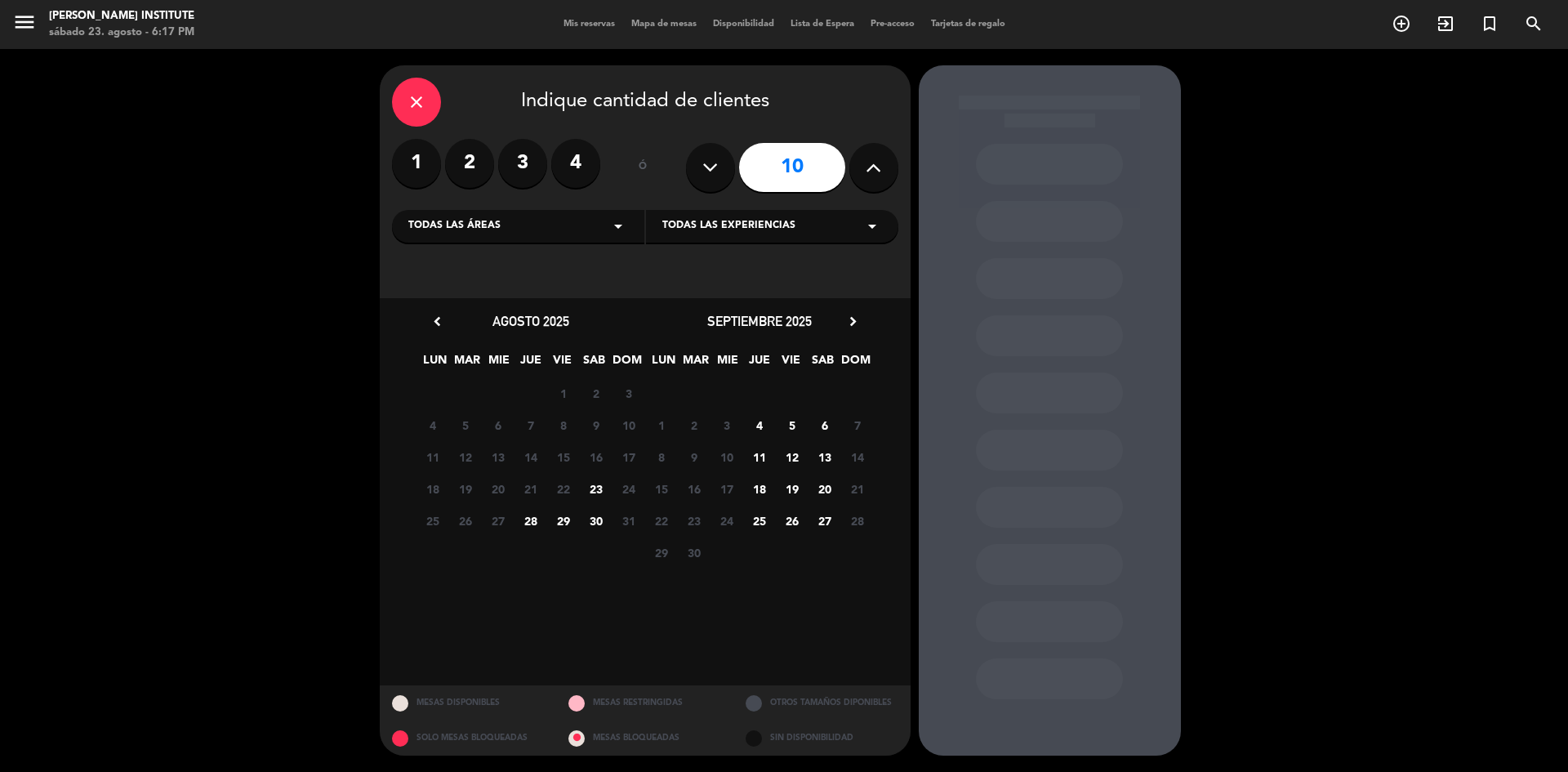
click at [534, 487] on span "21" at bounding box center [530, 489] width 27 height 27
click at [593, 488] on span "23" at bounding box center [595, 489] width 27 height 27
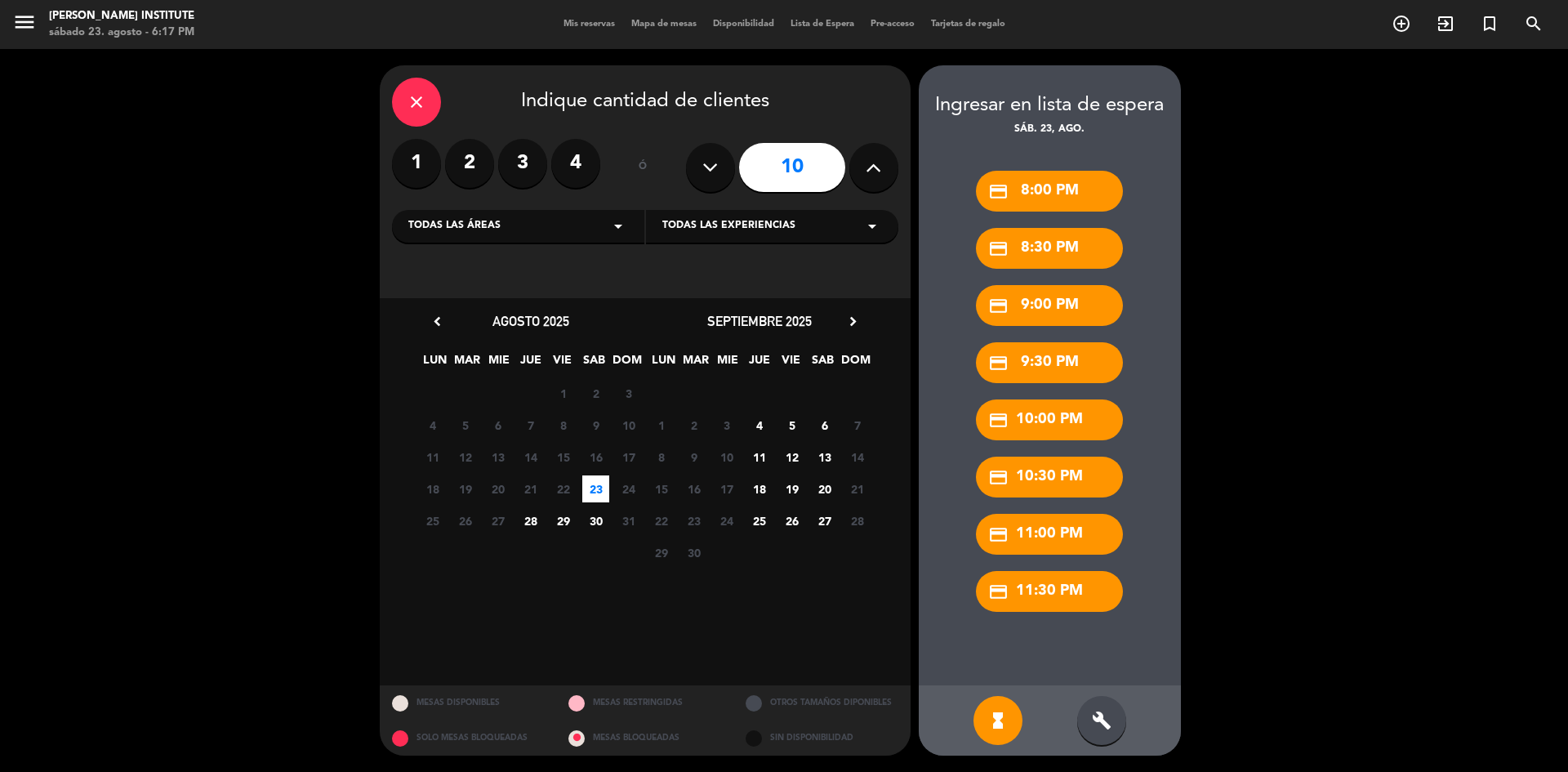
click at [1057, 247] on div "credit_card 8:30 PM" at bounding box center [1049, 248] width 147 height 41
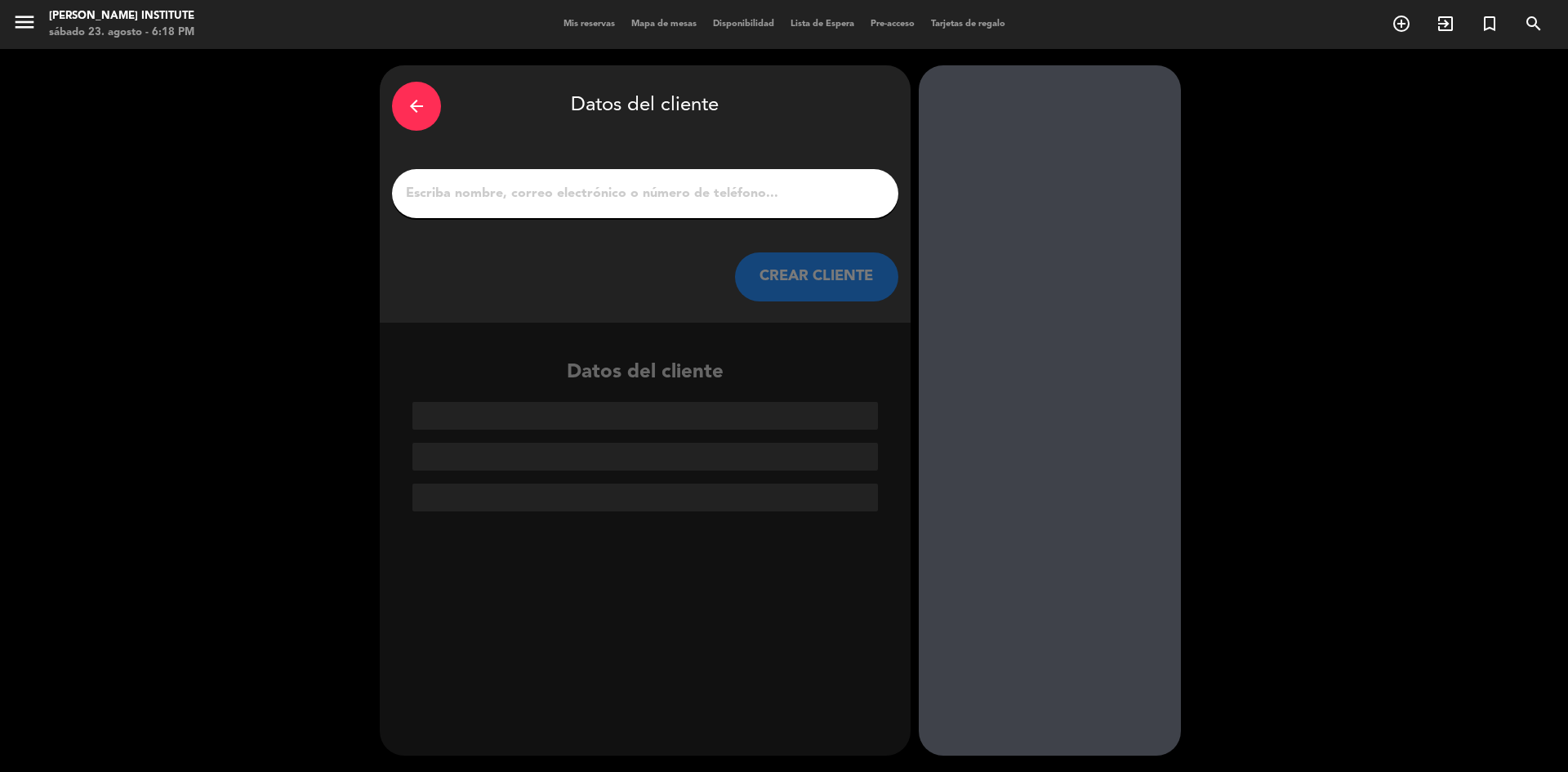
paste input "[EMAIL_ADDRESS][DOMAIN_NAME]>"
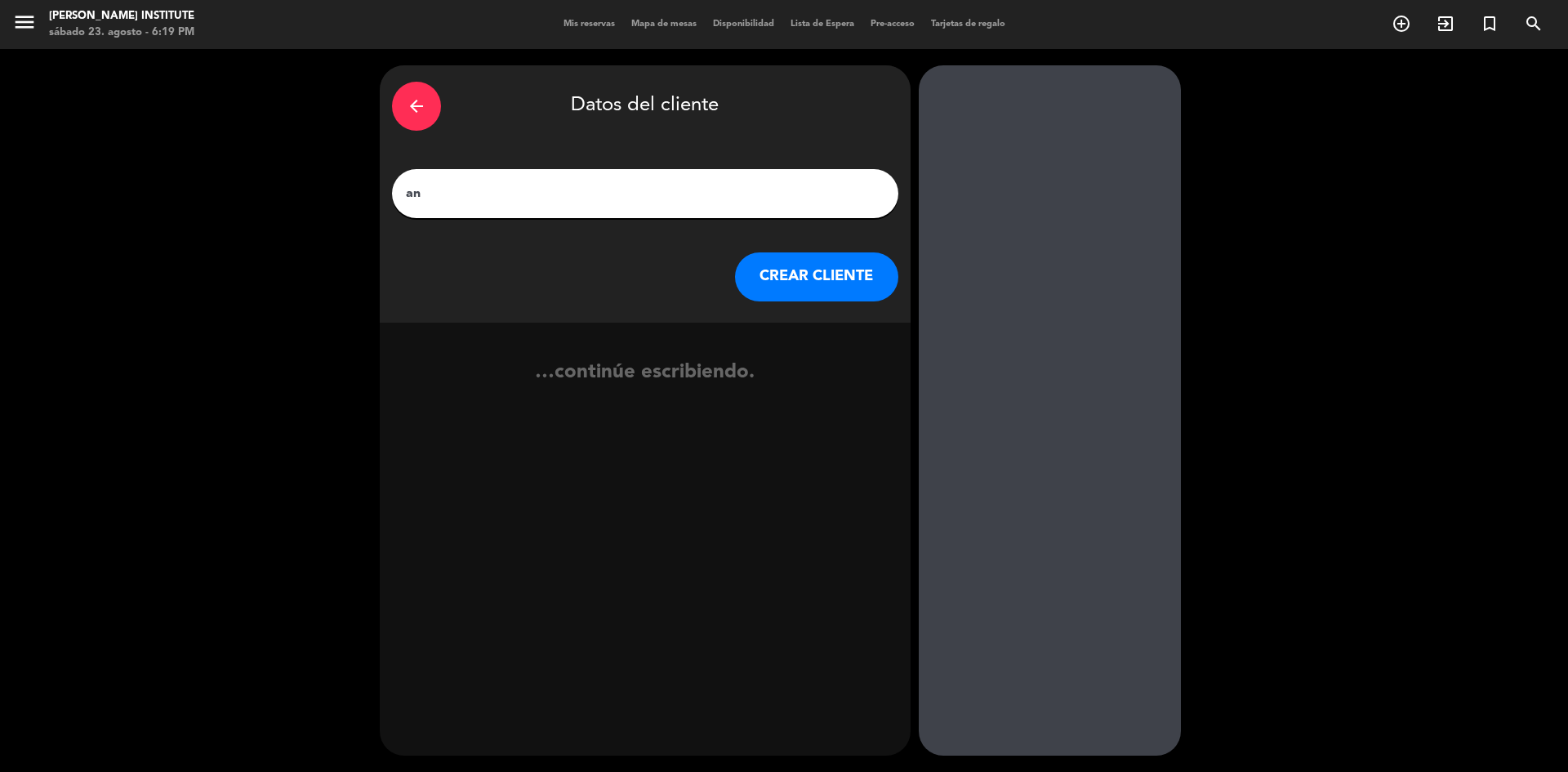
type input "a"
type input "[PERSON_NAME]"
click at [784, 286] on button "CREAR CLIENTE" at bounding box center [816, 276] width 163 height 49
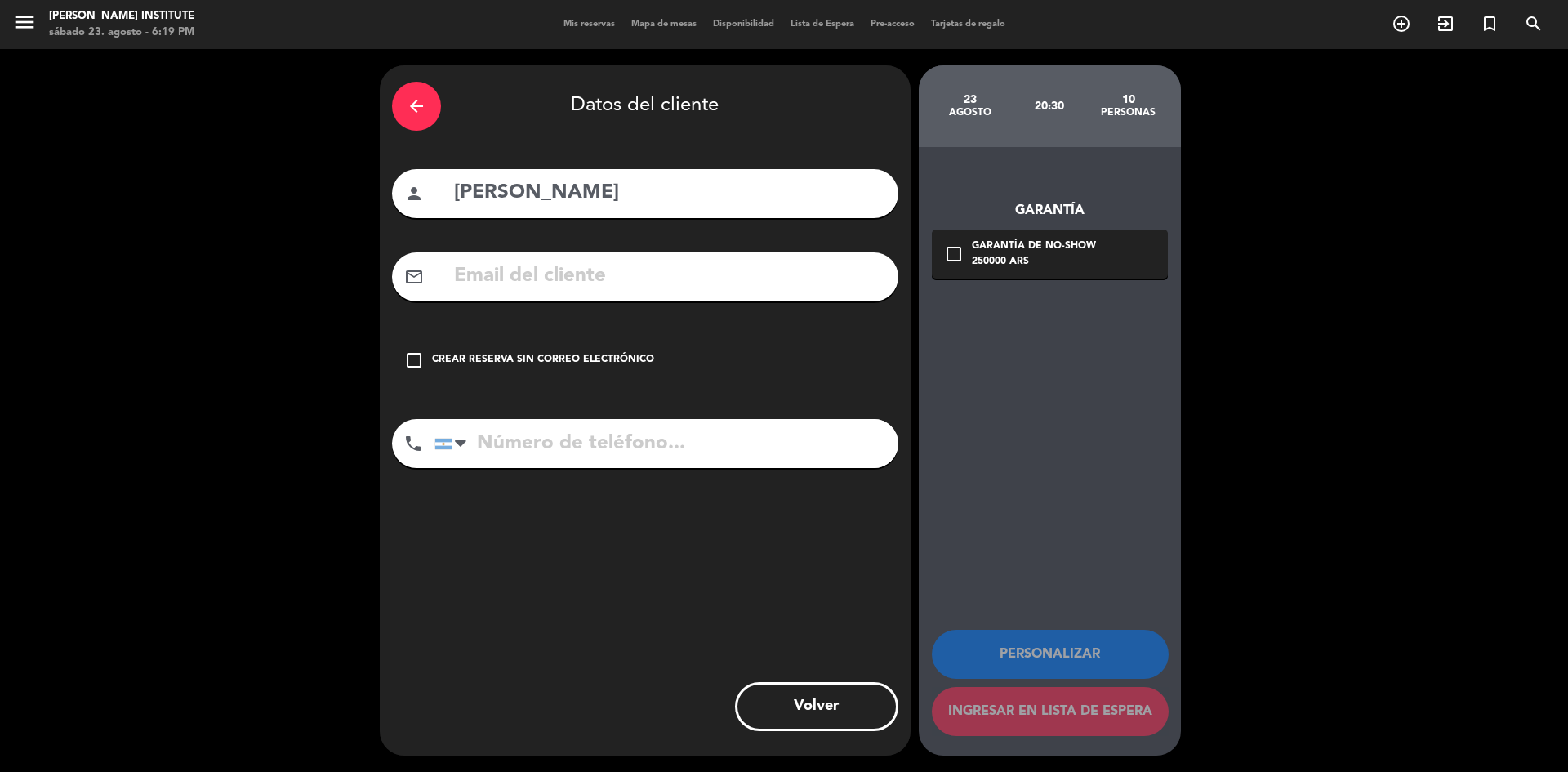
click at [575, 285] on input "text" at bounding box center [669, 276] width 434 height 33
paste input "[EMAIL_ADDRESS][DOMAIN_NAME]>"
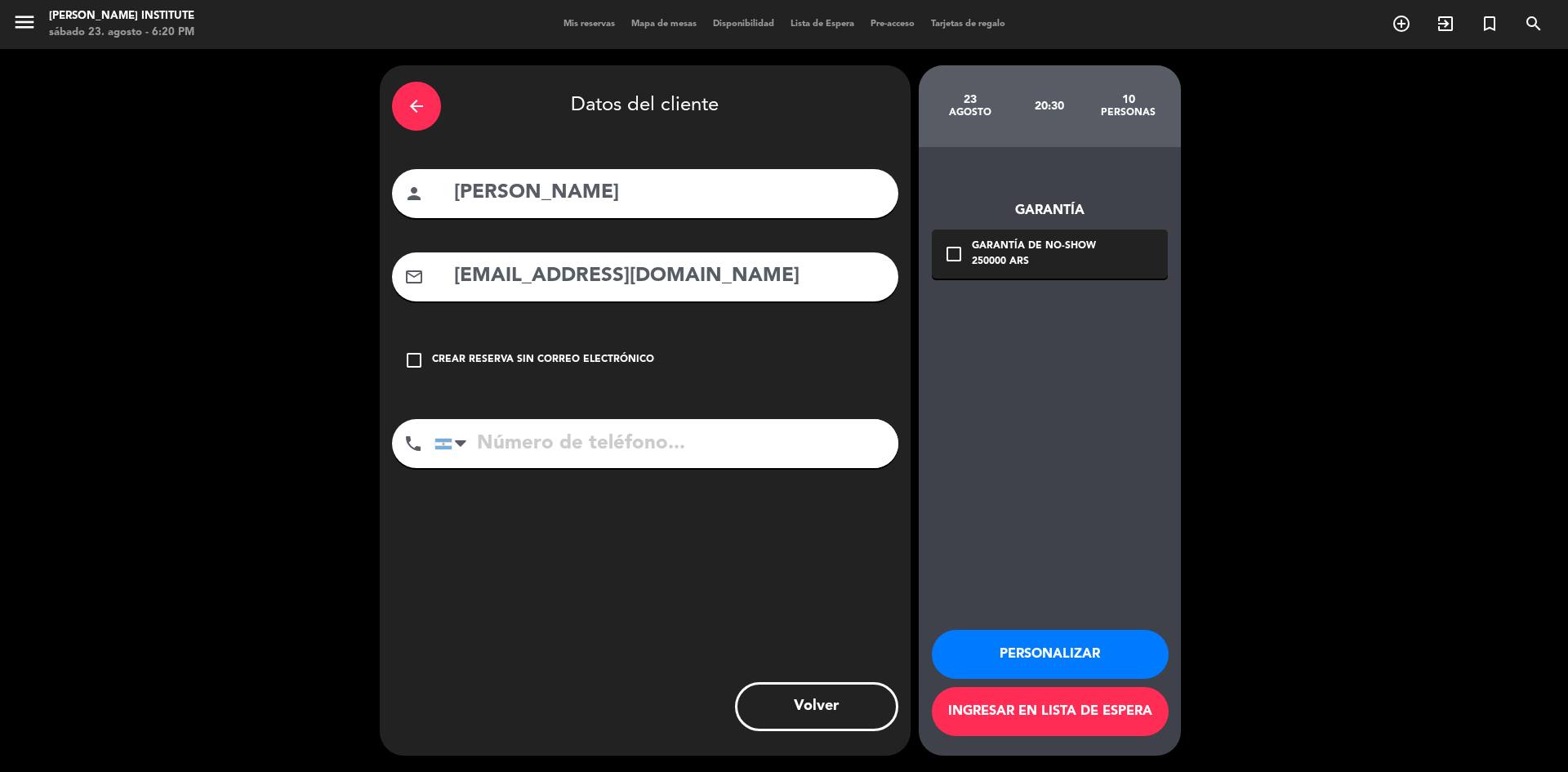
type input "[EMAIL_ADDRESS][DOMAIN_NAME]"
click at [1038, 660] on button "Personalizar" at bounding box center [1050, 654] width 236 height 49
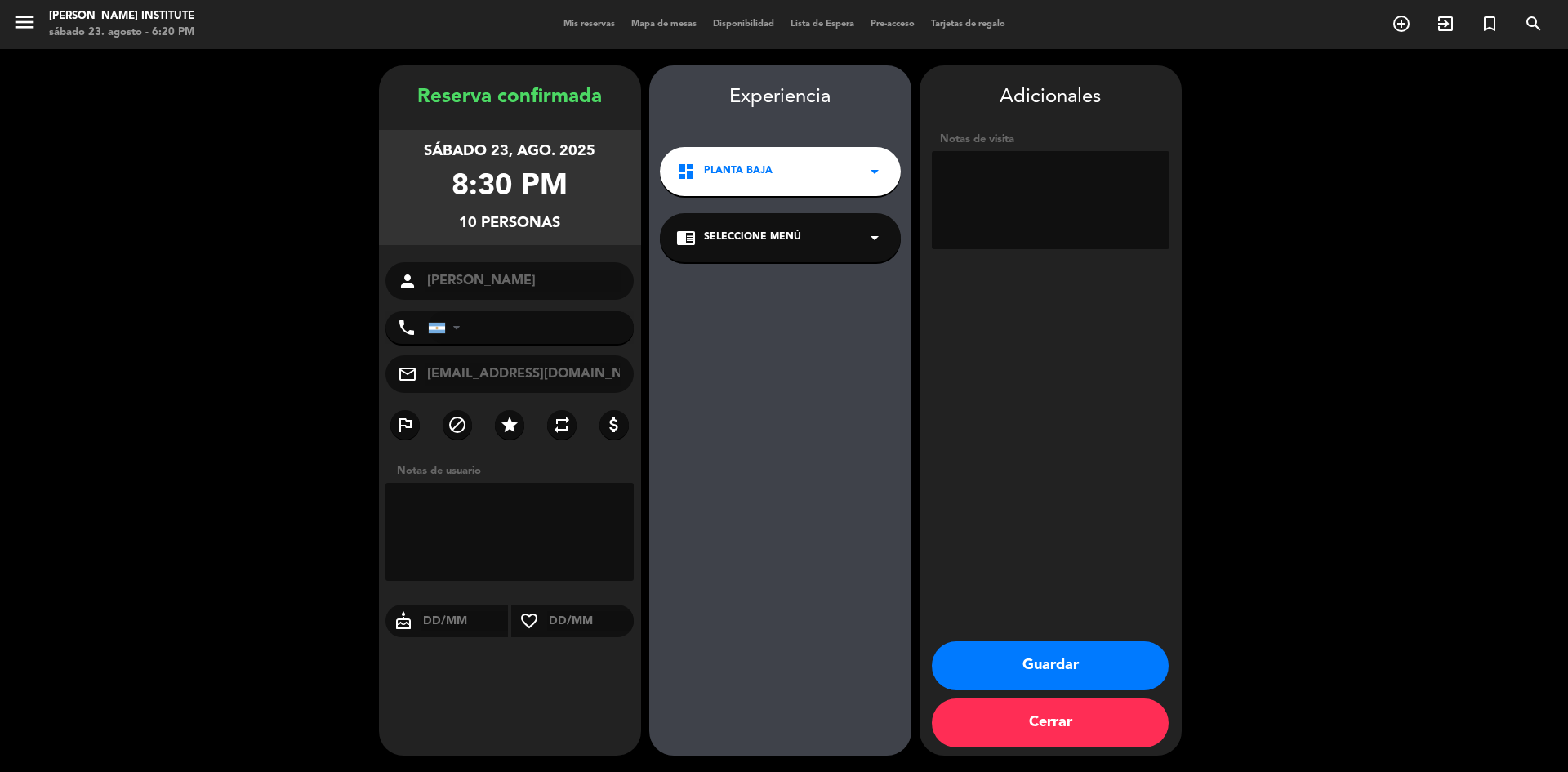
click at [1033, 670] on button "Guardar" at bounding box center [1050, 665] width 236 height 49
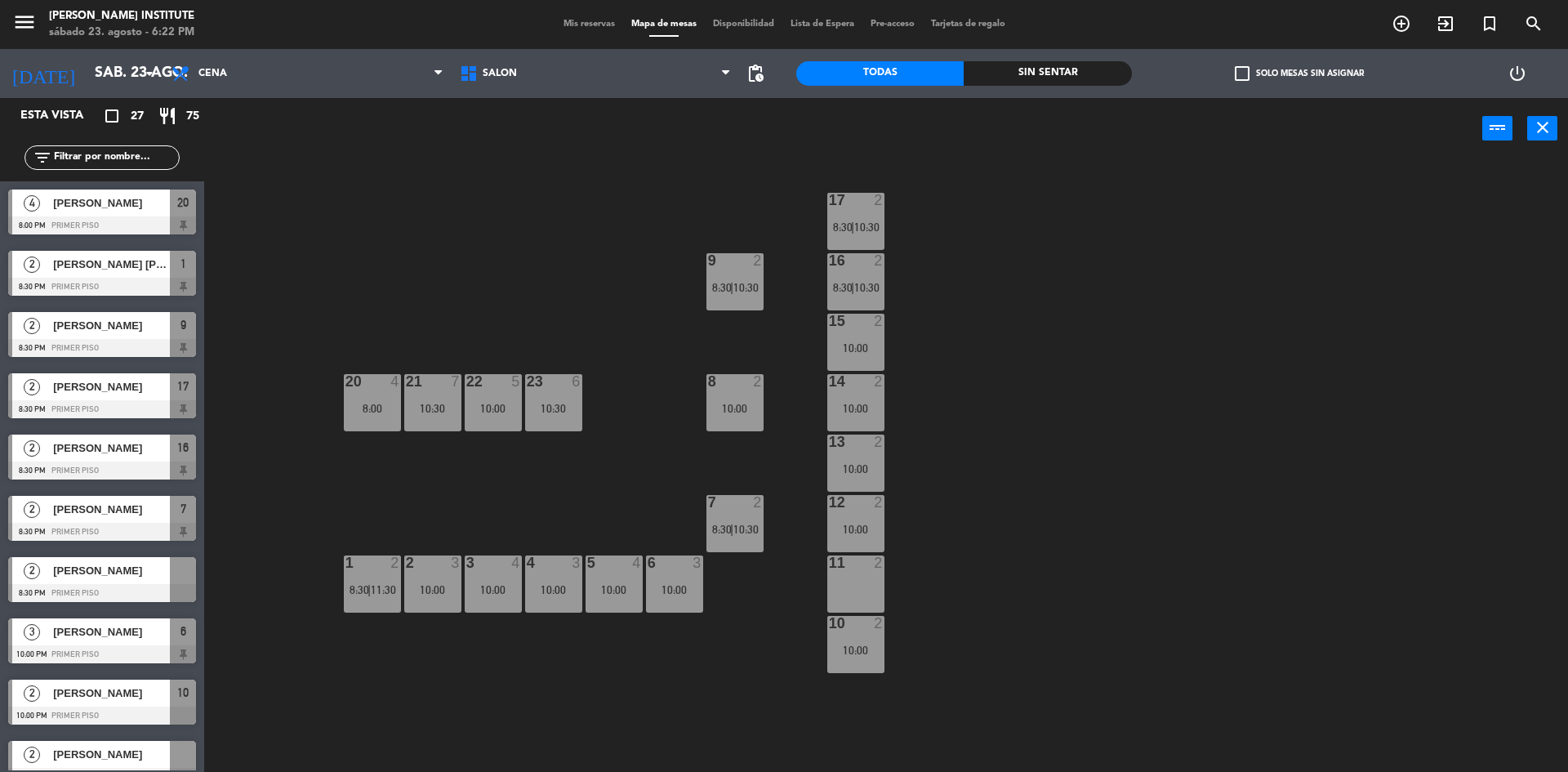
click at [572, 21] on span "Mis reservas" at bounding box center [589, 24] width 67 height 9
